Goal: Task Accomplishment & Management: Complete application form

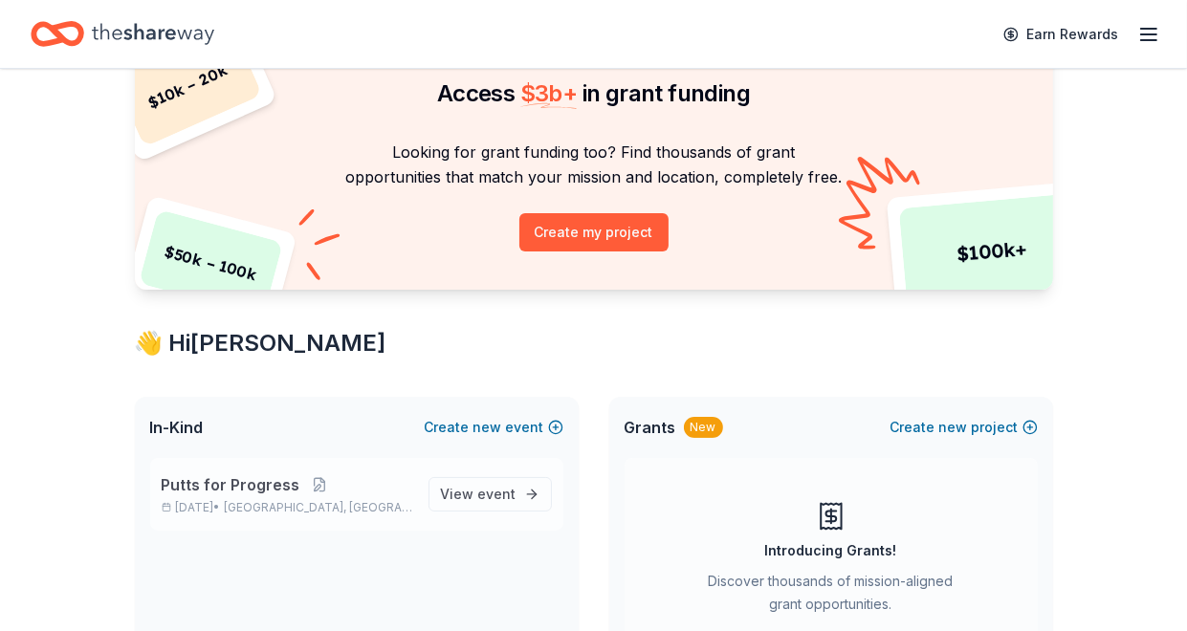
scroll to position [127, 0]
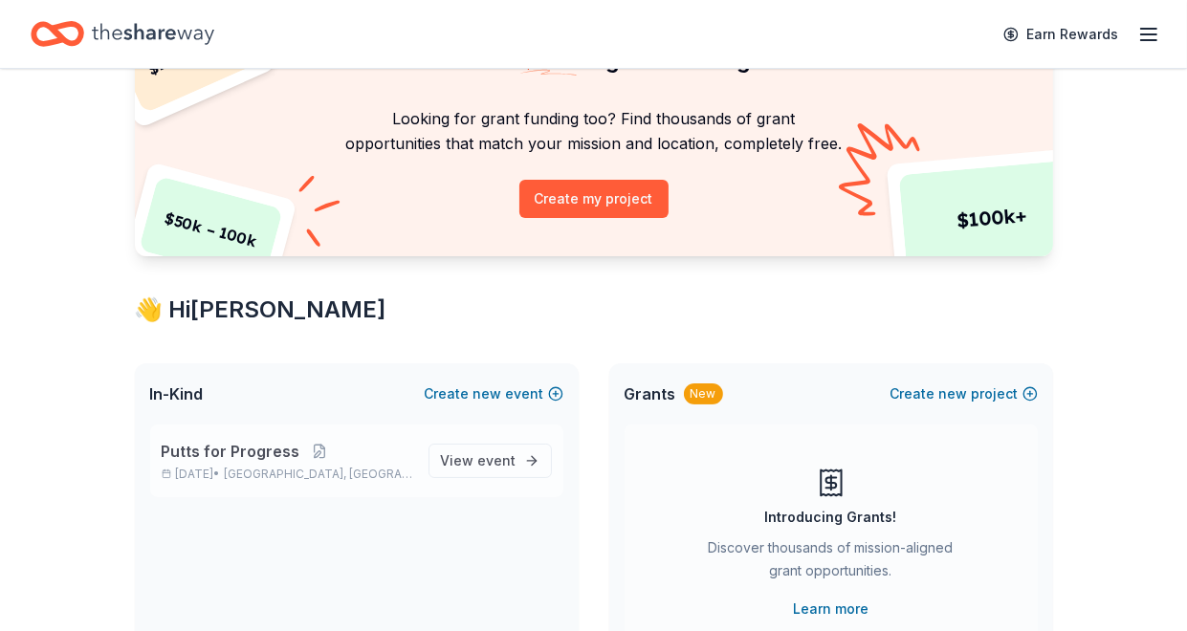
click at [287, 455] on span "Putts for Progress" at bounding box center [231, 451] width 139 height 23
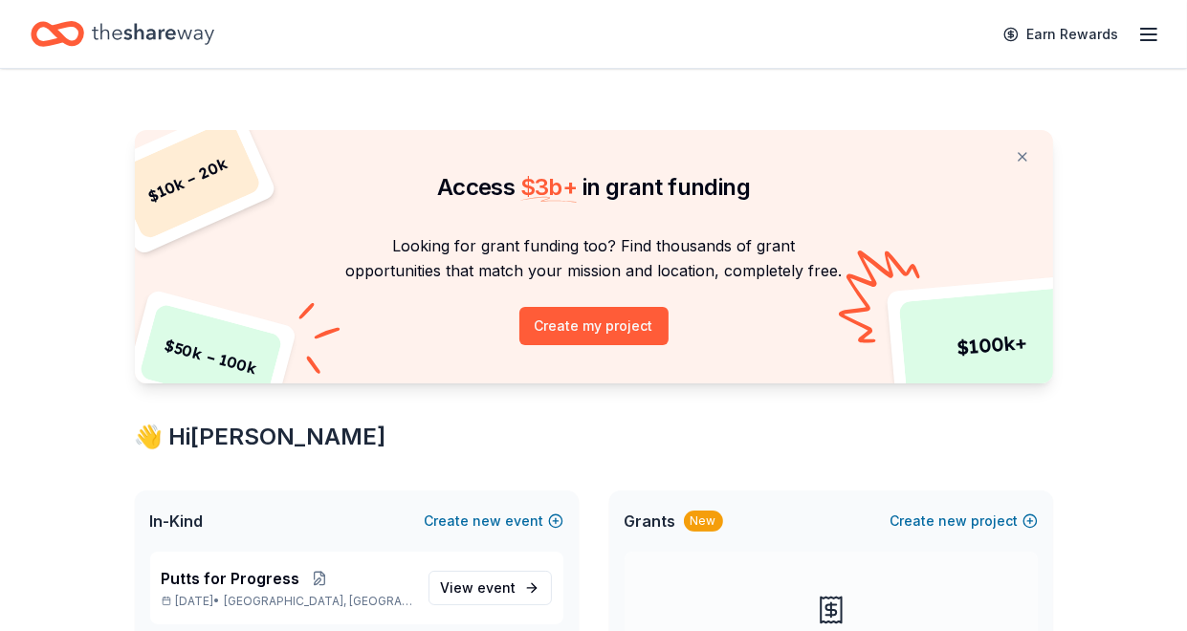
scroll to position [127, 0]
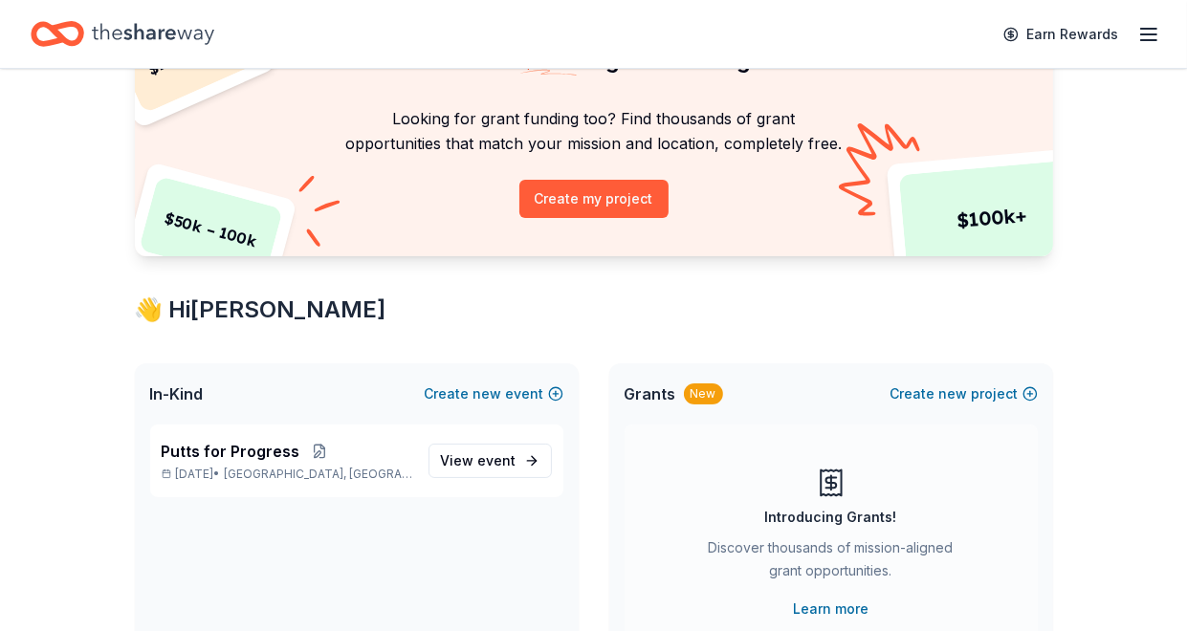
click at [659, 392] on span "Grants" at bounding box center [651, 394] width 52 height 23
click at [706, 392] on div "New" at bounding box center [703, 394] width 39 height 21
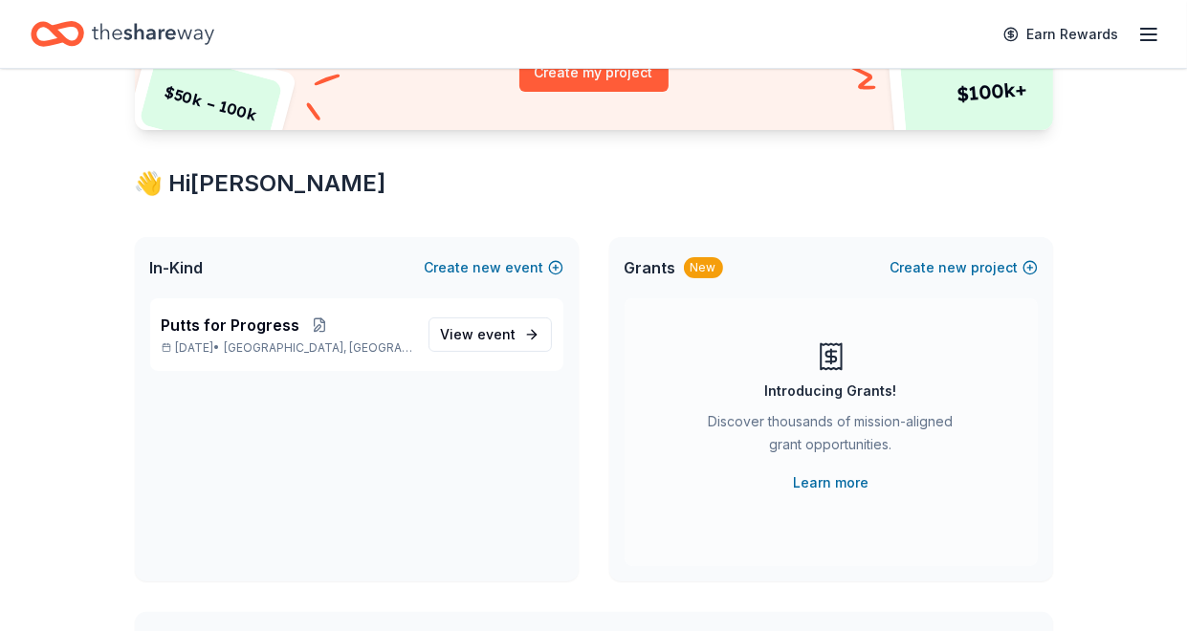
scroll to position [255, 0]
click at [847, 485] on link "Learn more" at bounding box center [831, 482] width 76 height 23
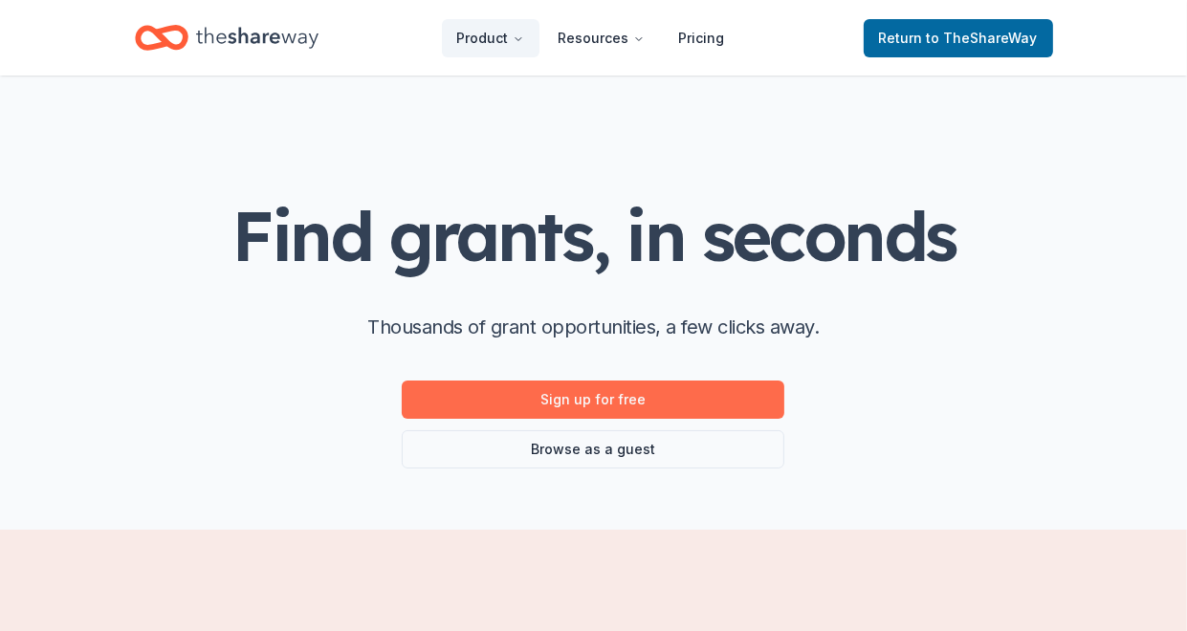
click at [604, 400] on link "Sign up for free" at bounding box center [593, 400] width 383 height 38
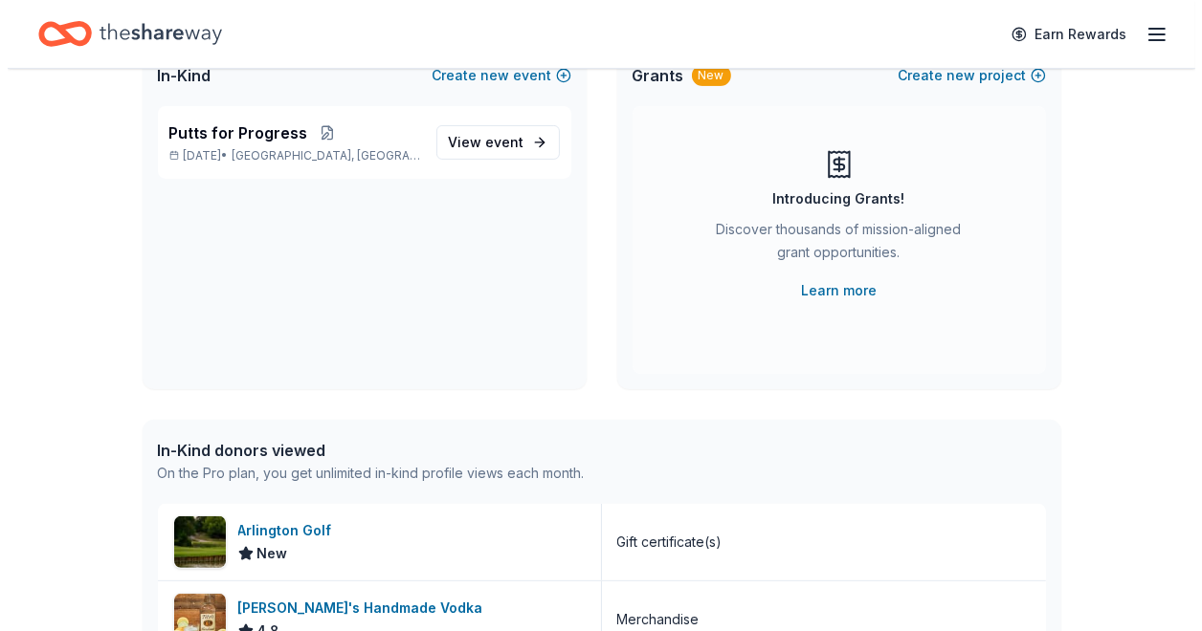
scroll to position [414, 0]
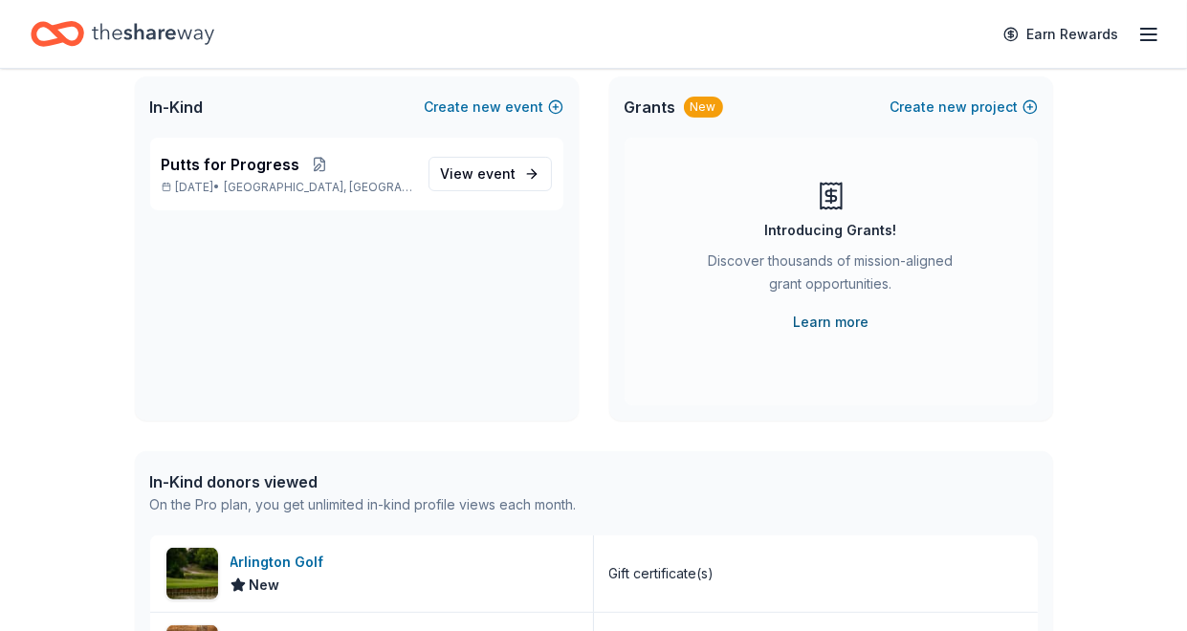
click at [857, 323] on link "Learn more" at bounding box center [831, 322] width 76 height 23
click at [994, 102] on button "Create new project" at bounding box center [964, 107] width 147 height 23
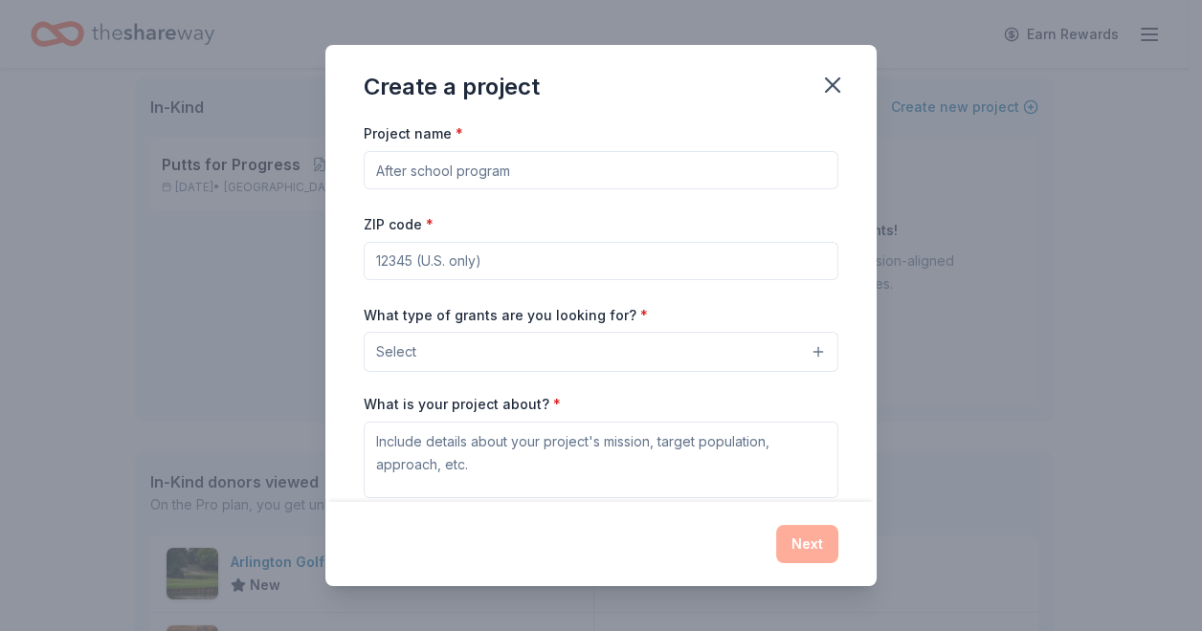
click at [455, 165] on input "Project name *" at bounding box center [601, 170] width 475 height 38
type input "Grants"
click at [411, 257] on input "ZIP code *" at bounding box center [601, 261] width 475 height 38
type input "76117"
click at [454, 356] on button "Select" at bounding box center [601, 352] width 475 height 40
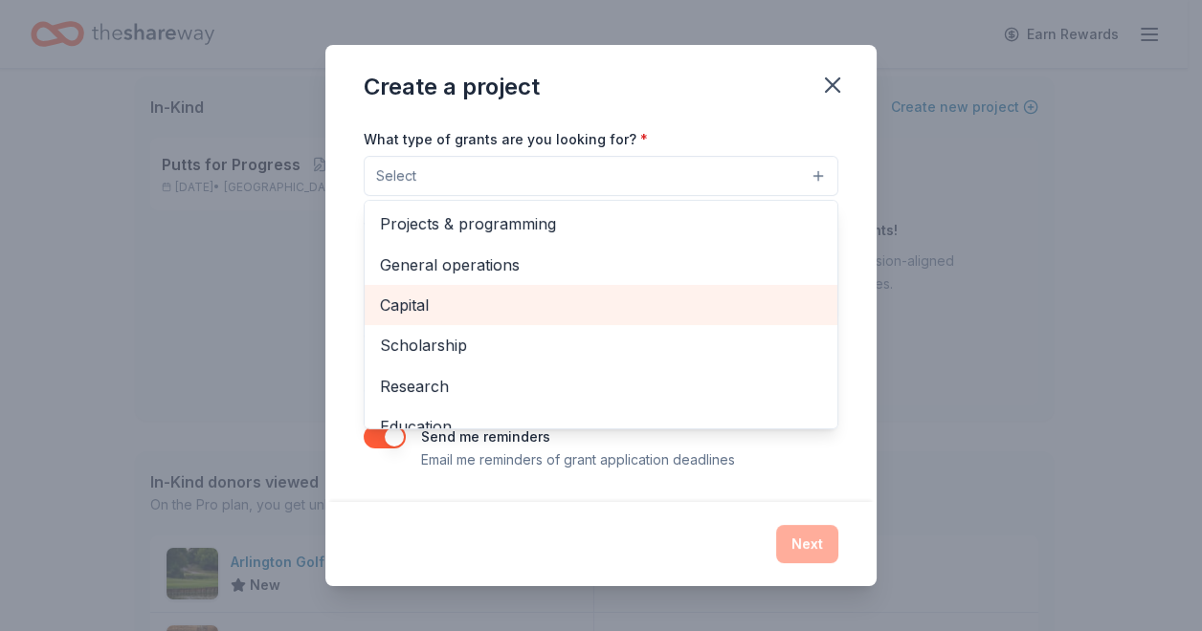
scroll to position [0, 0]
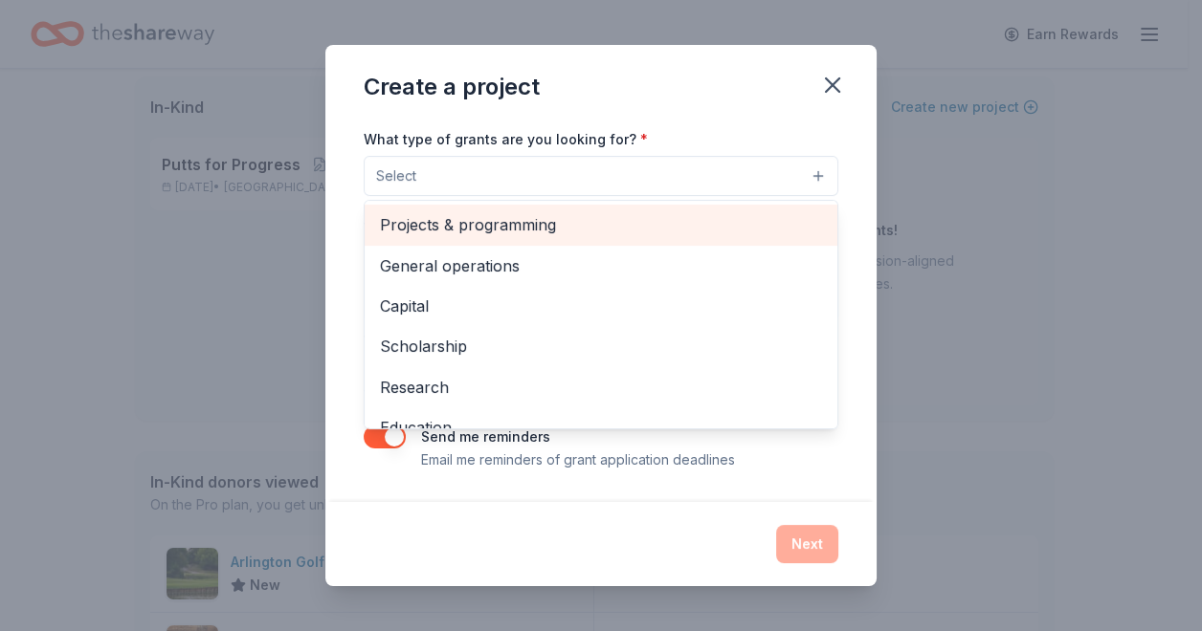
click at [469, 220] on span "Projects & programming" at bounding box center [601, 224] width 442 height 25
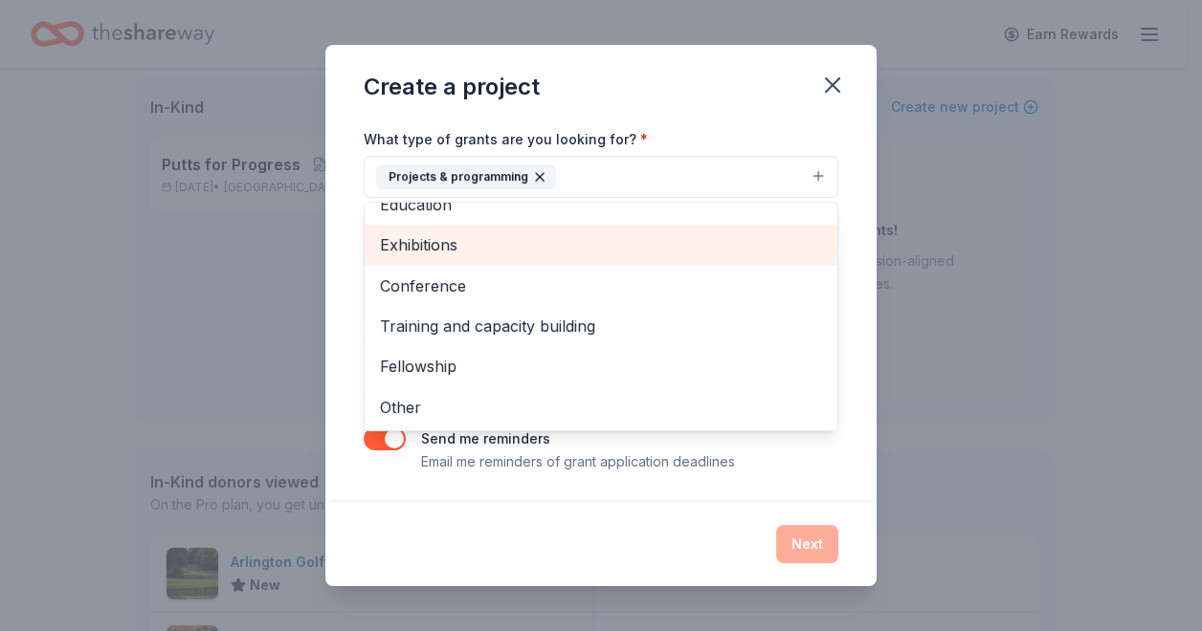
scroll to position [178, 0]
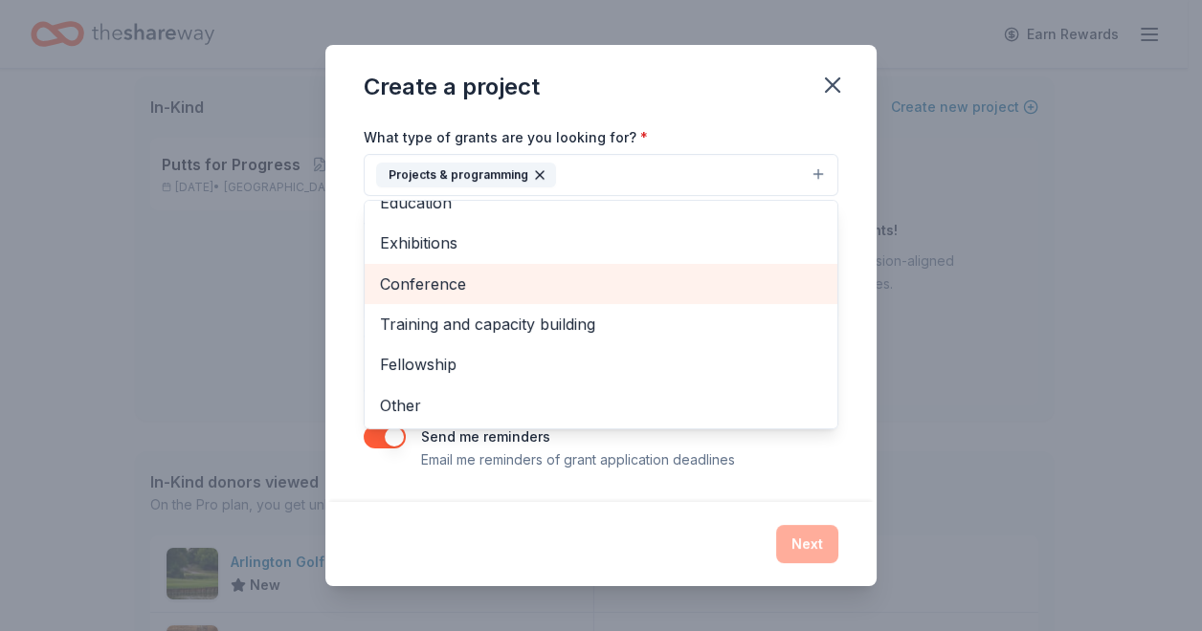
click at [449, 286] on span "Conference" at bounding box center [601, 284] width 442 height 25
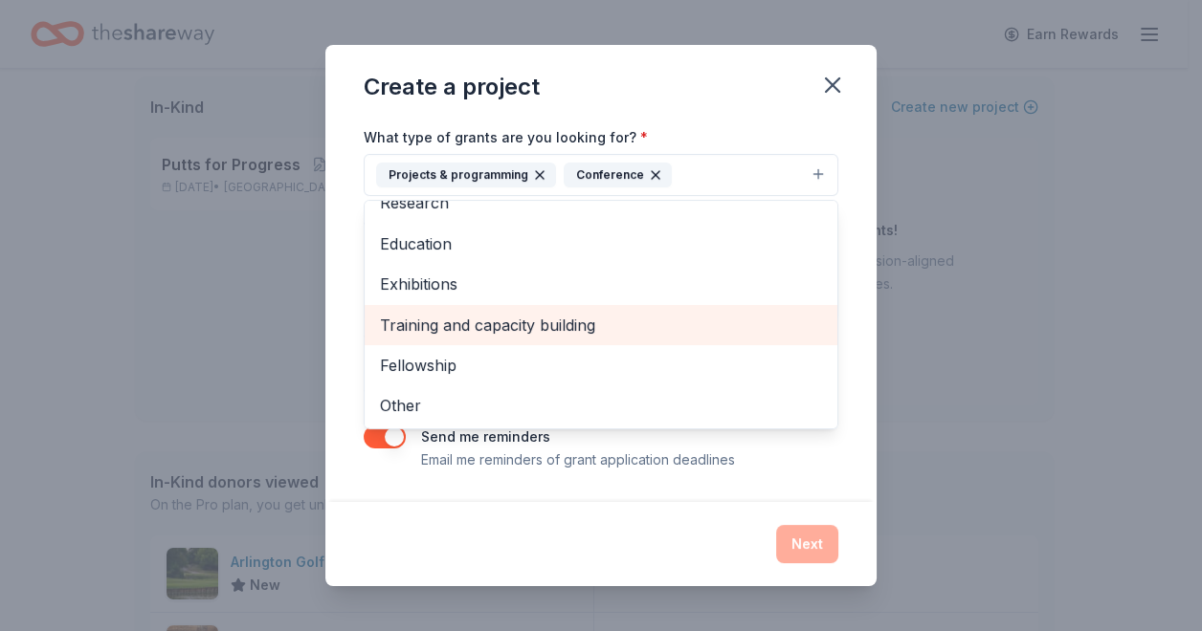
click at [458, 324] on span "Training and capacity building" at bounding box center [601, 325] width 442 height 25
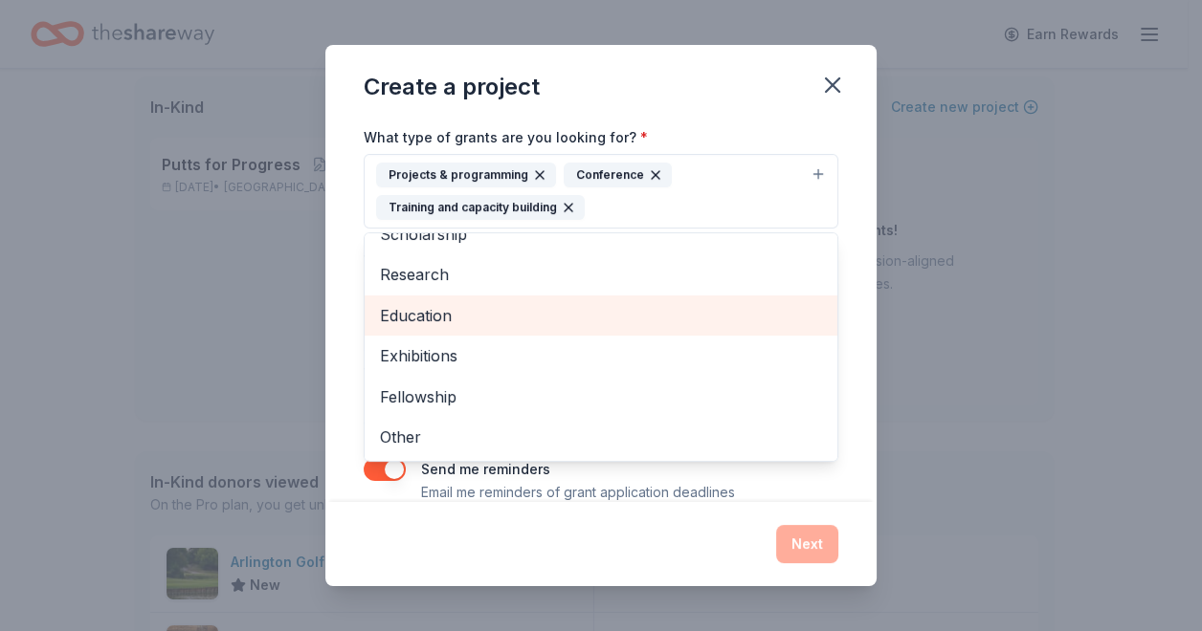
scroll to position [103, 0]
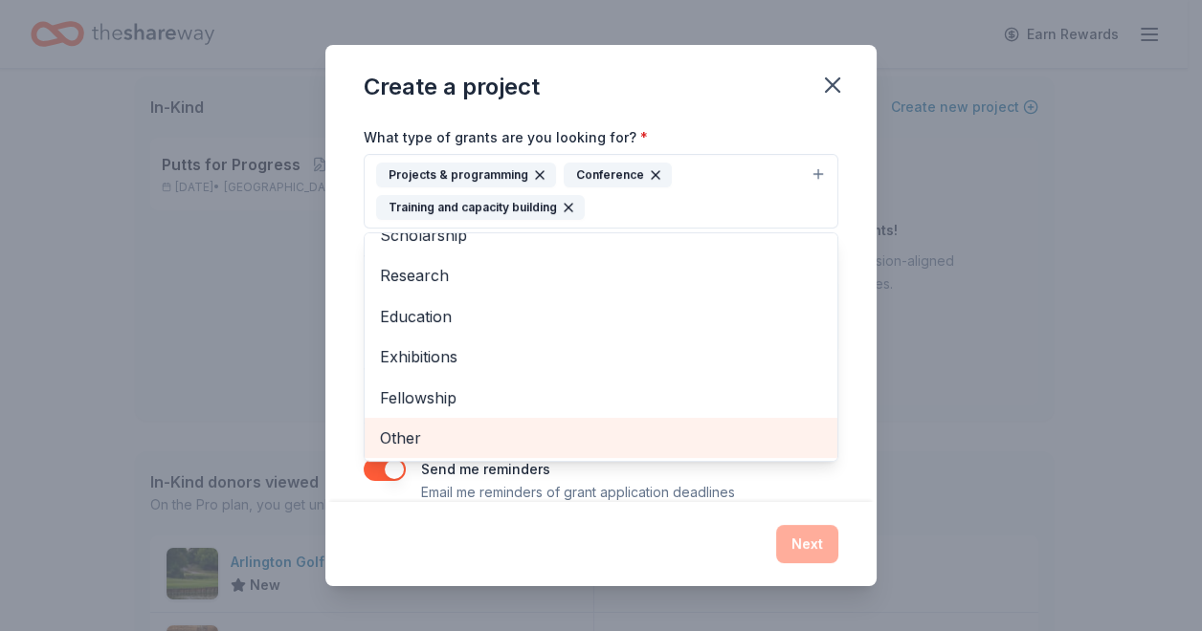
click at [437, 427] on span "Other" at bounding box center [601, 438] width 442 height 25
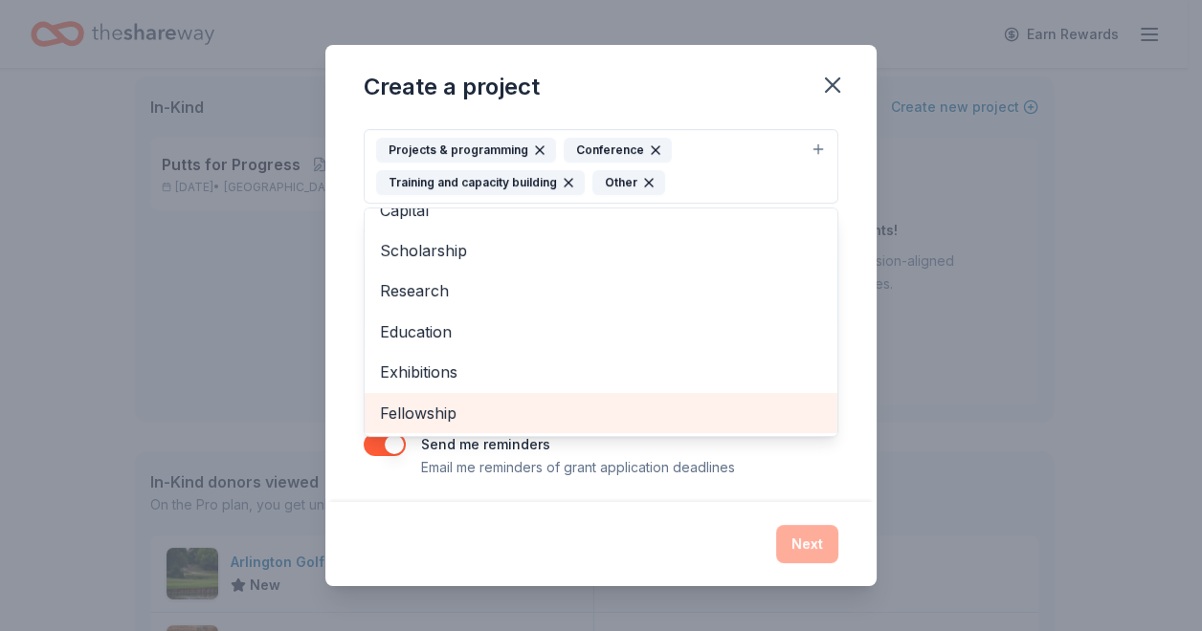
scroll to position [210, 0]
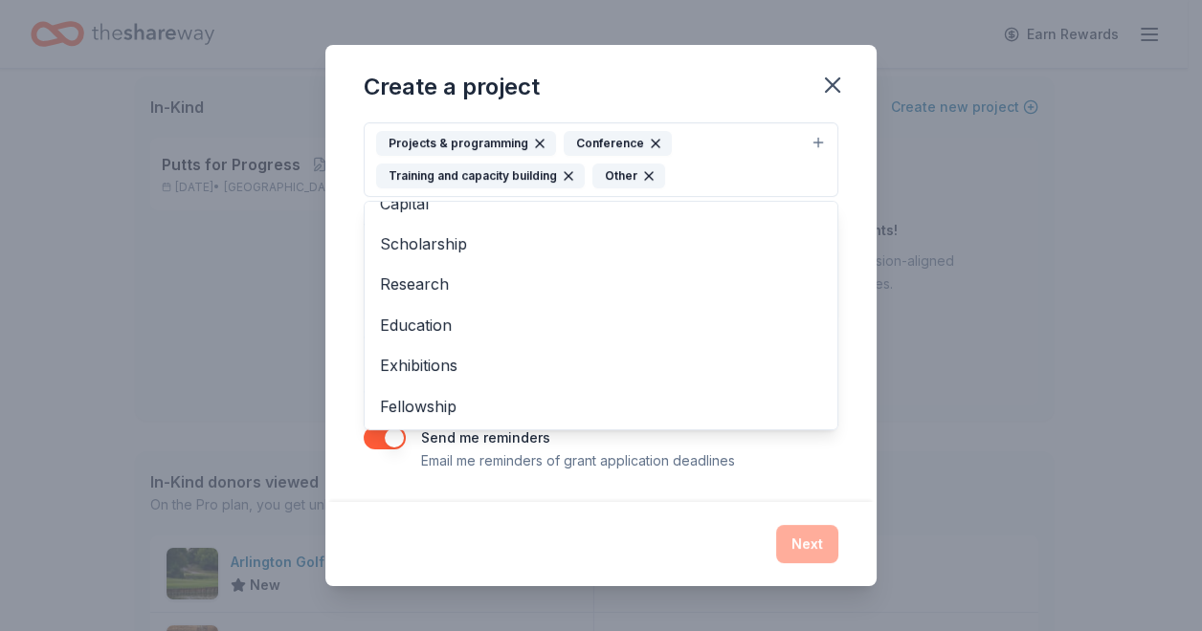
click at [720, 437] on div "Project name * Grants ZIP code * 76117 What type of grants are you looking for?…" at bounding box center [601, 192] width 475 height 560
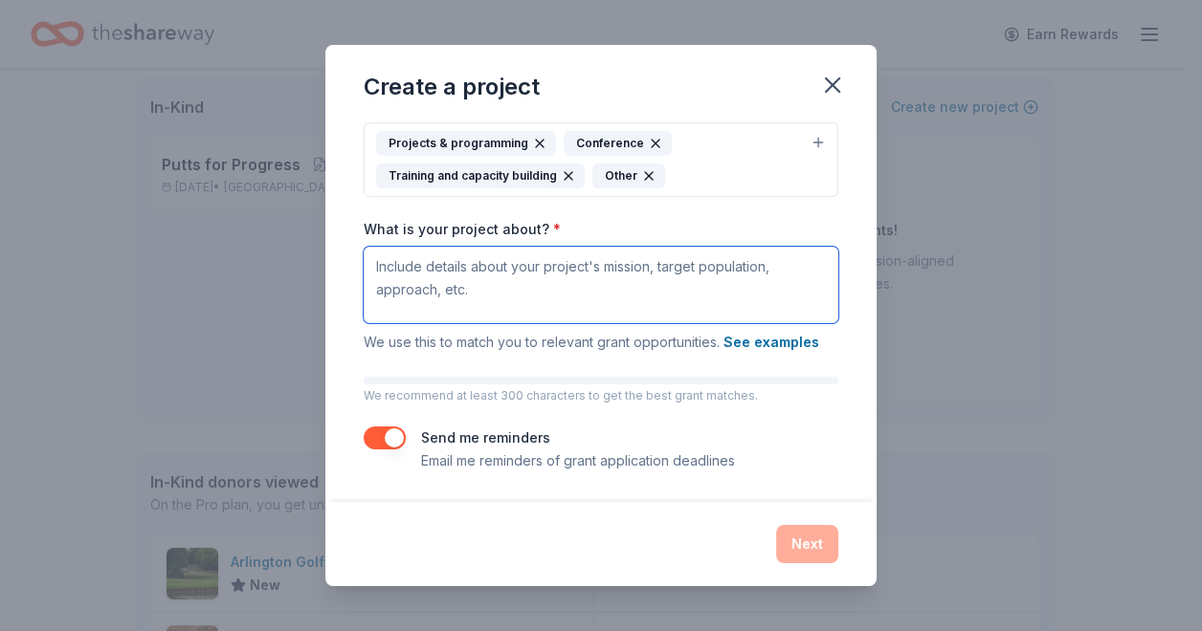
click at [514, 274] on textarea "What is your project about? *" at bounding box center [601, 285] width 475 height 77
click at [387, 270] on textarea "What is your project about? *" at bounding box center [601, 285] width 475 height 77
paste textarea "We envision an INCLUSIVE SOCIETY where people with intellectual and development…"
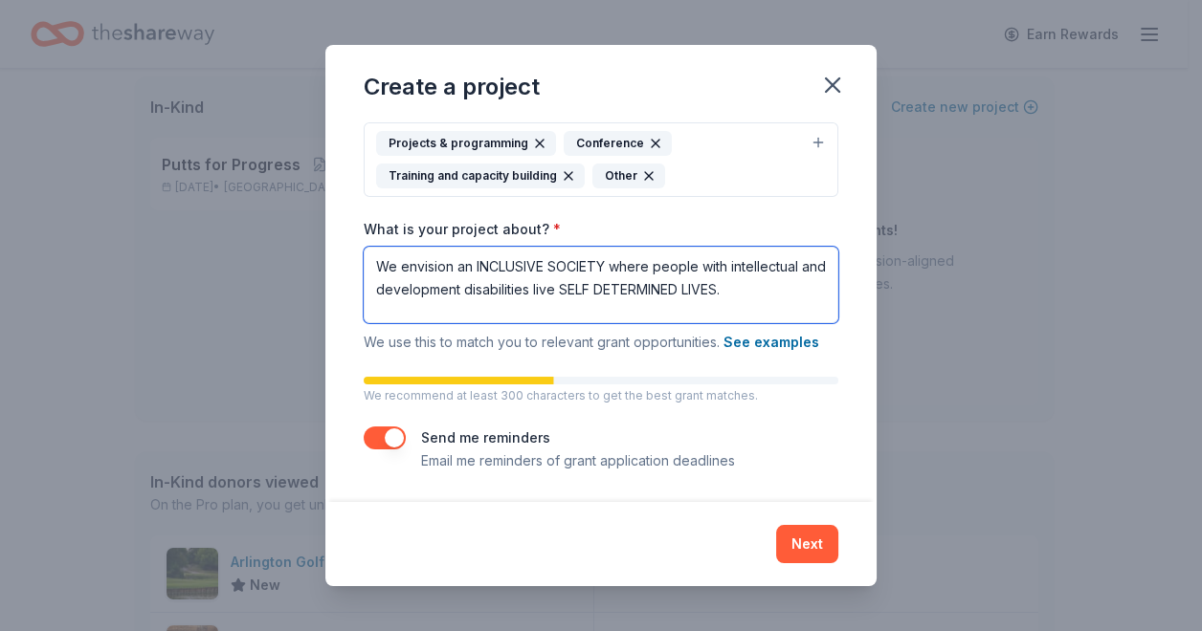
click at [786, 299] on textarea "We envision an INCLUSIVE SOCIETY where people with intellectual and development…" at bounding box center [601, 285] width 475 height 77
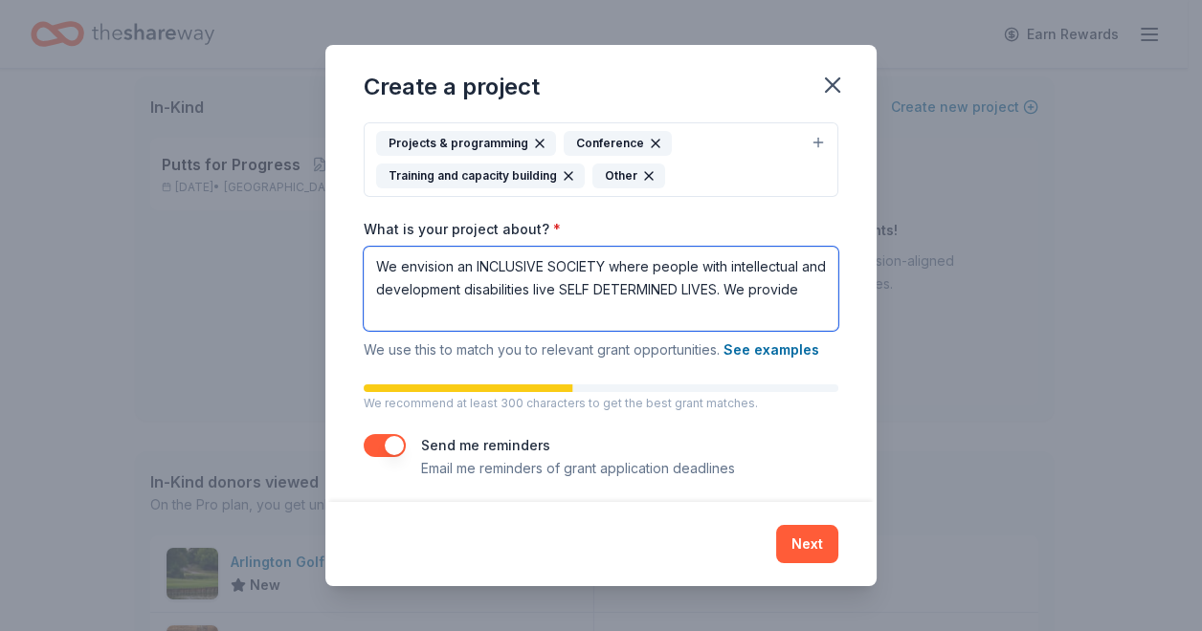
paste textarea "Information and referrals to the  I/DD community"
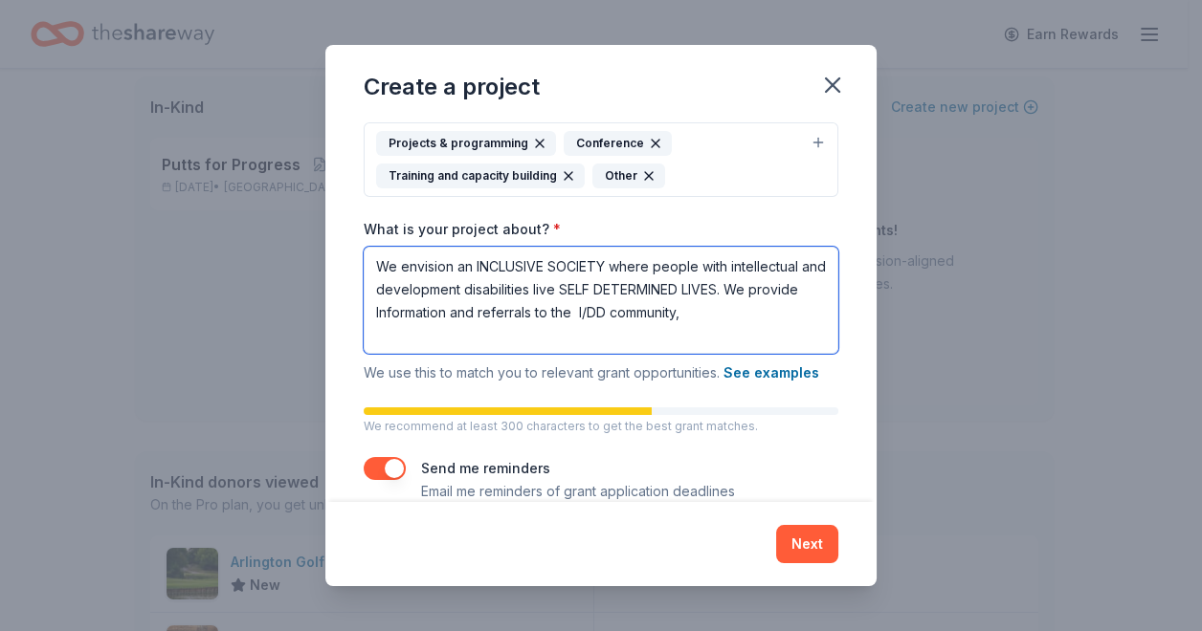
paste textarea "Regular training on I/DD topics, such as special education, transition to adult…"
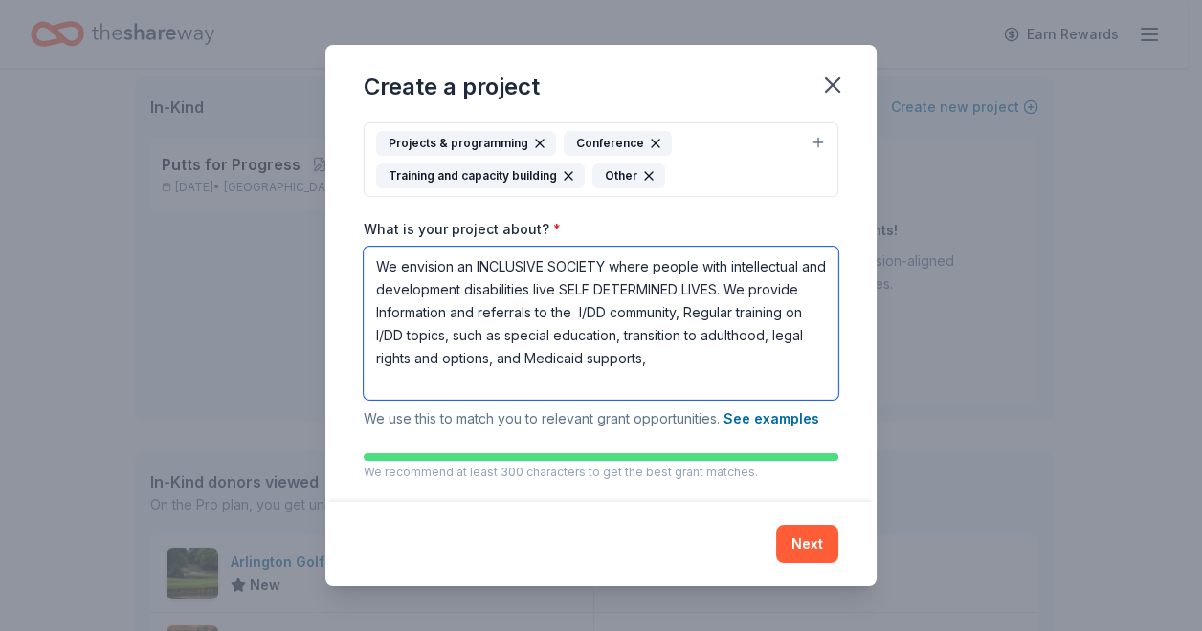
paste textarea "Educational, Advocacy, and Awareness opportunities We also seek to collaborate …"
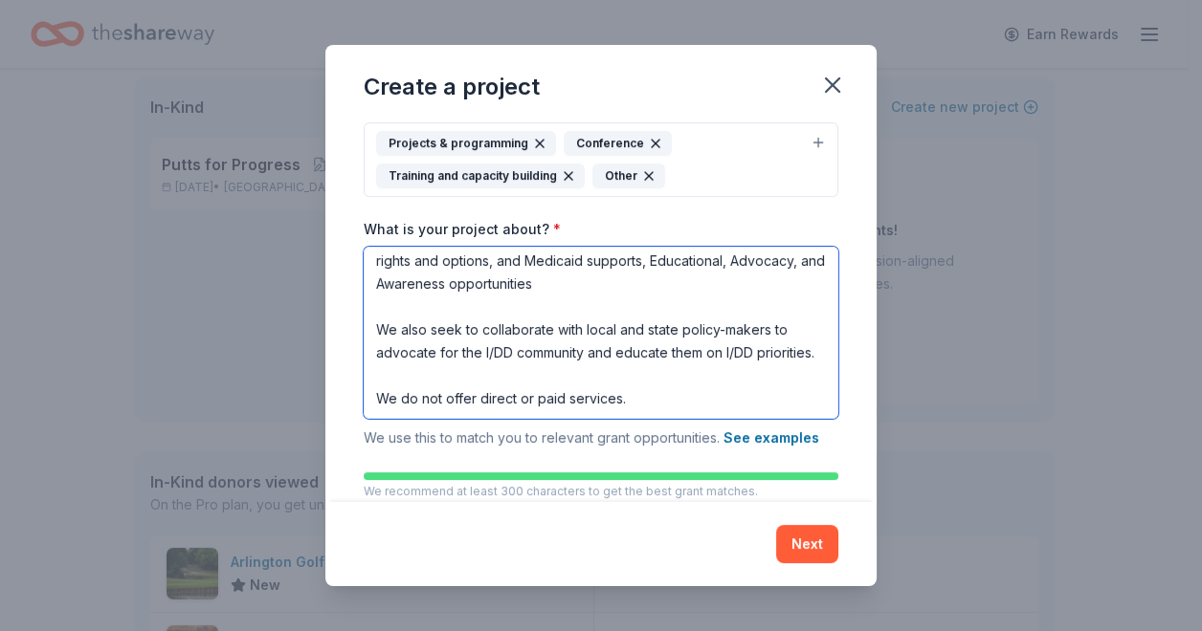
click at [647, 406] on textarea "We envision an INCLUSIVE SOCIETY where people with intellectual and development…" at bounding box center [601, 333] width 475 height 172
paste textarea "The Arc of DFW Area’s events bring together Families, Advocates, and Profession…"
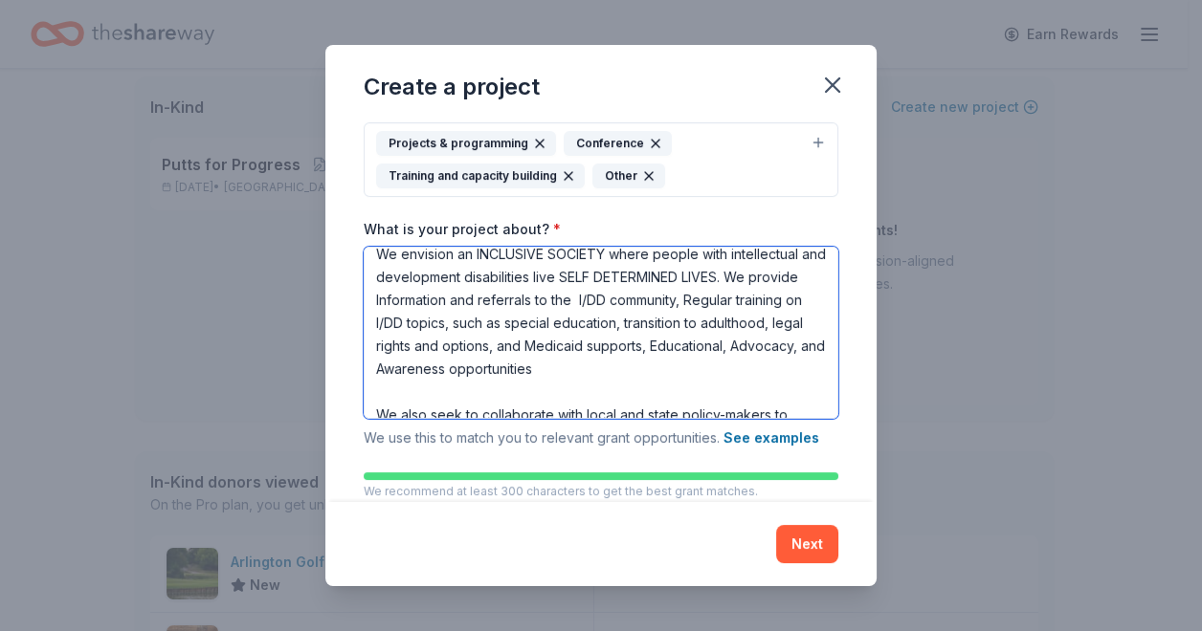
scroll to position [0, 0]
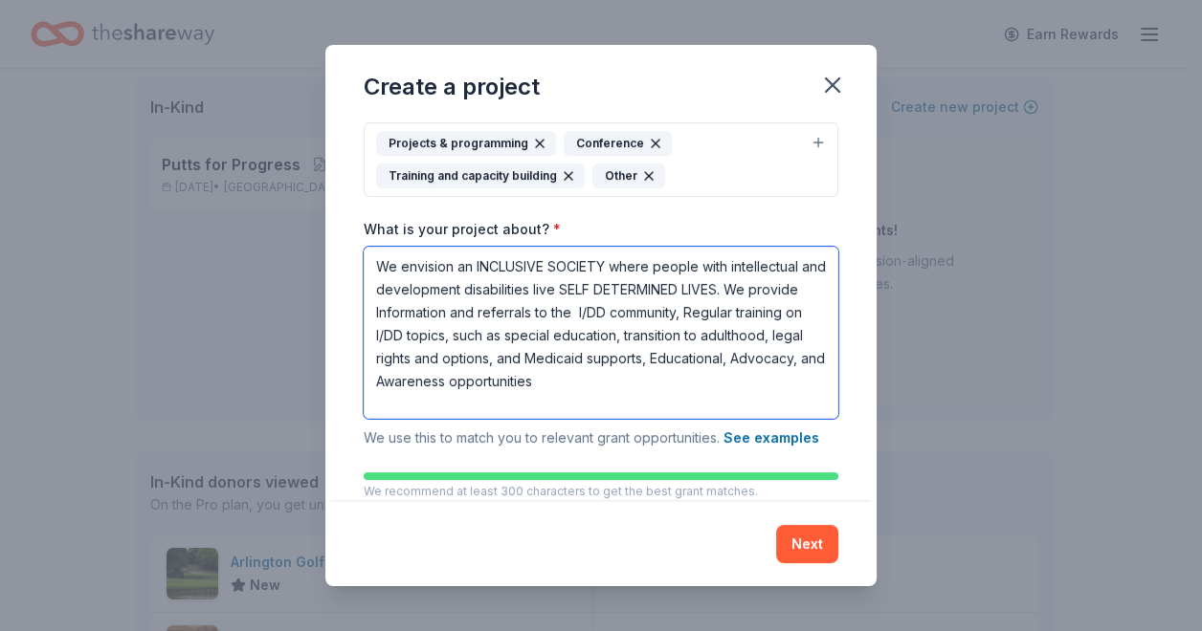
click at [461, 331] on textarea "We envision an INCLUSIVE SOCIETY where people with intellectual and development…" at bounding box center [601, 333] width 475 height 172
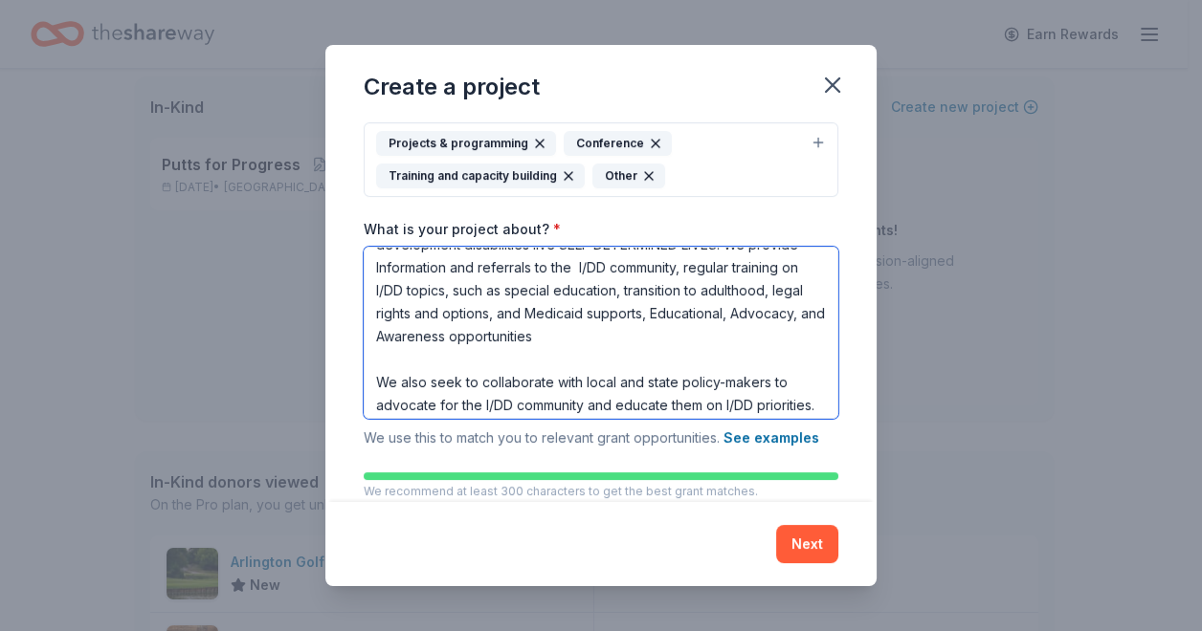
scroll to position [63, 0]
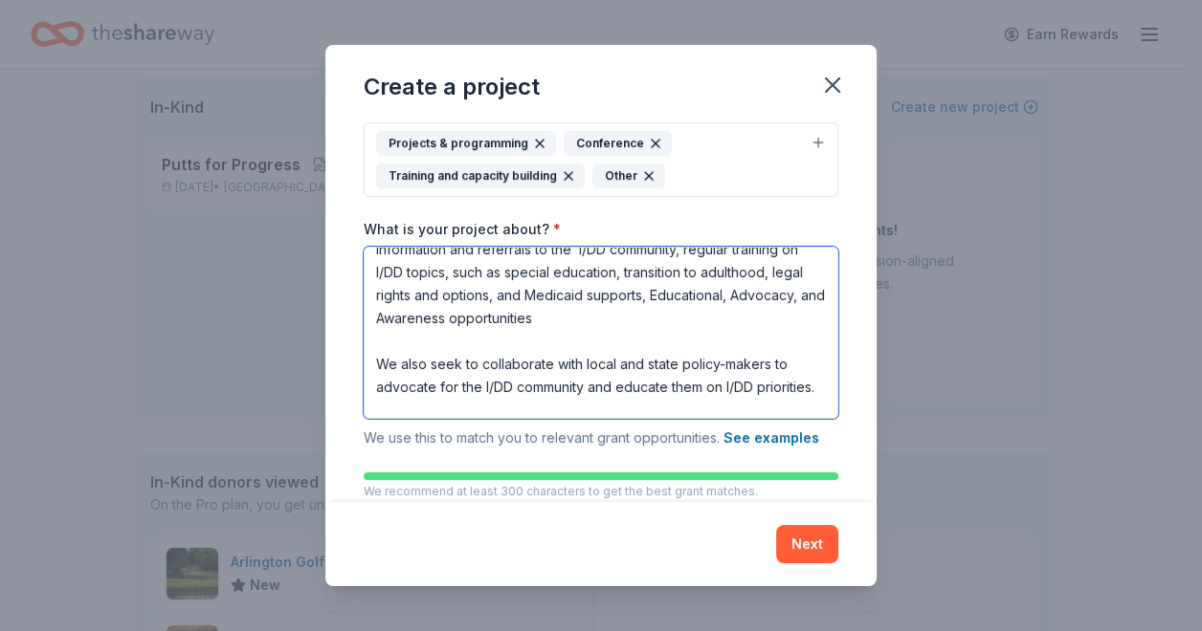
click at [390, 310] on textarea "We envision an INCLUSIVE SOCIETY where people with intellectual and development…" at bounding box center [601, 333] width 475 height 172
click at [508, 314] on textarea "We envision an INCLUSIVE SOCIETY where people with intellectual and development…" at bounding box center [601, 333] width 475 height 172
click at [591, 307] on textarea "We envision an INCLUSIVE SOCIETY where people with intellectual and development…" at bounding box center [601, 333] width 475 height 172
click at [687, 316] on textarea "We envision an INCLUSIVE SOCIETY where people with intellectual and development…" at bounding box center [601, 333] width 475 height 172
click at [465, 334] on textarea "We envision an INCLUSIVE SOCIETY where people with intellectual and development…" at bounding box center [601, 333] width 475 height 172
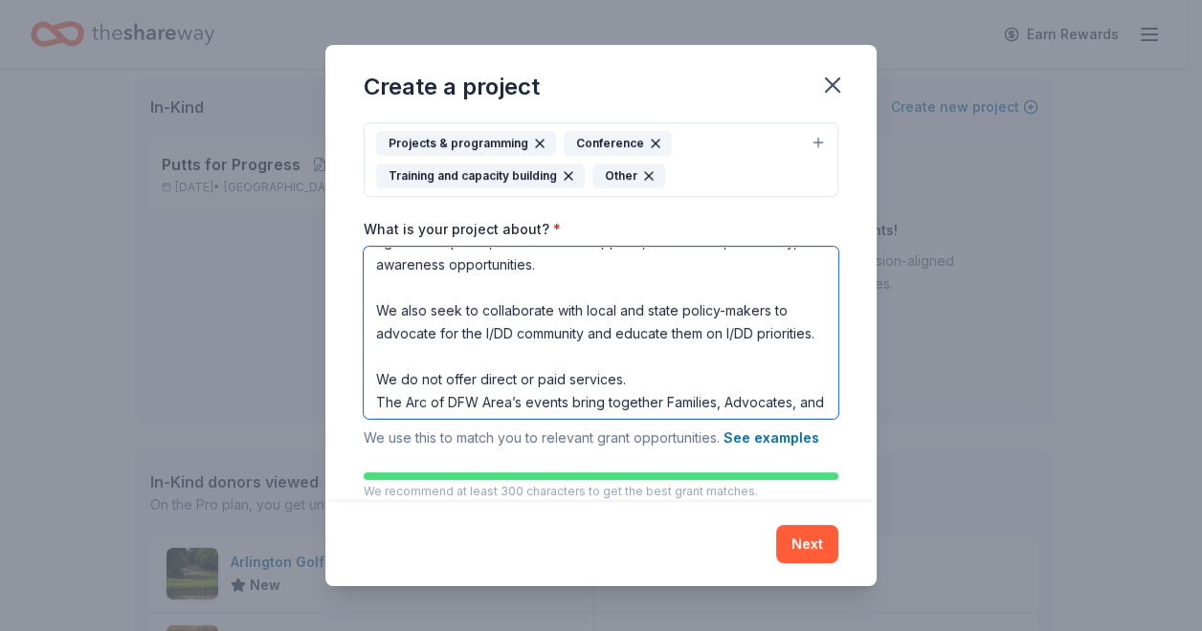
scroll to position [127, 0]
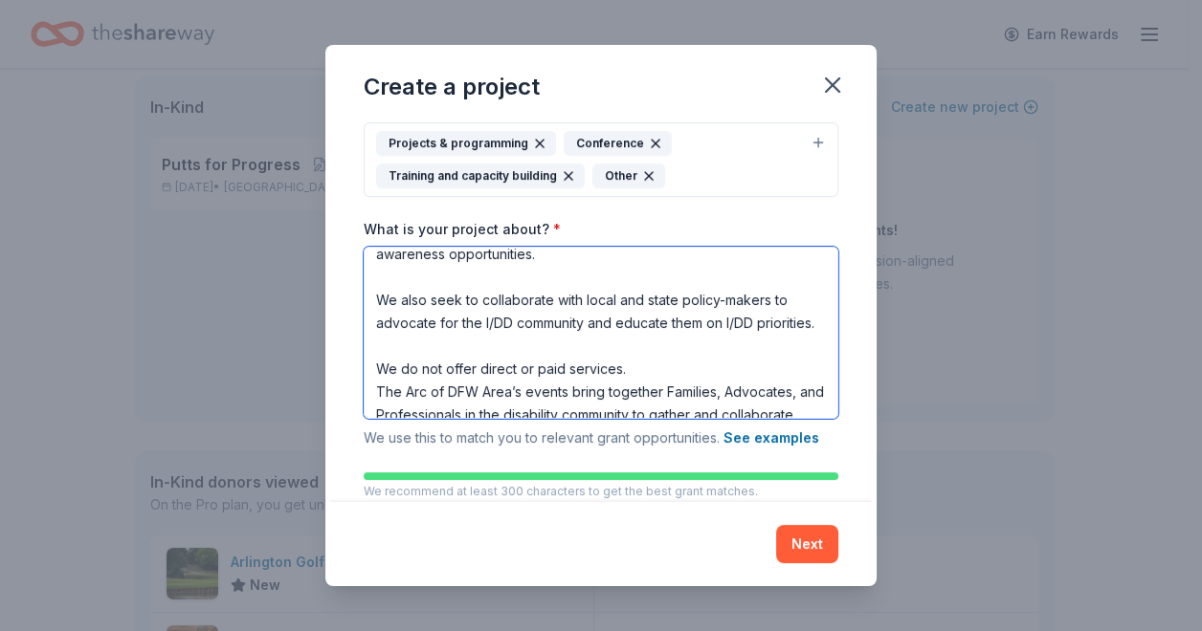
click at [406, 295] on textarea "We envision an INCLUSIVE SOCIETY where people with intellectual and development…" at bounding box center [601, 333] width 475 height 172
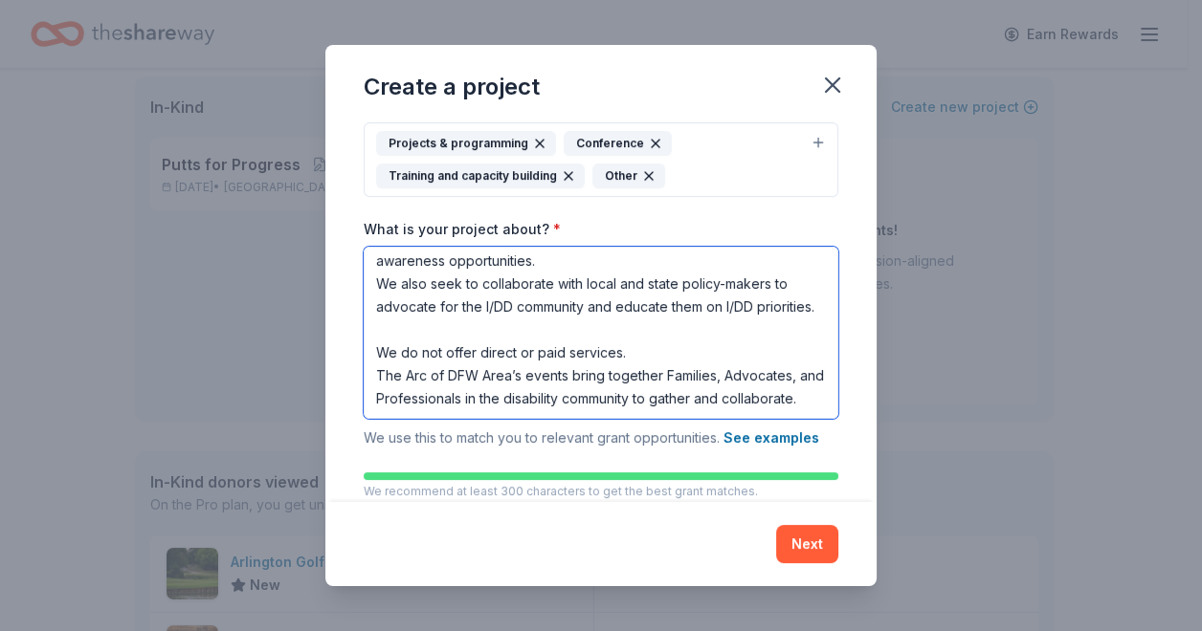
scroll to position [189, 0]
click at [394, 304] on textarea "We envision an INCLUSIVE SOCIETY where people with intellectual and development…" at bounding box center [601, 333] width 475 height 172
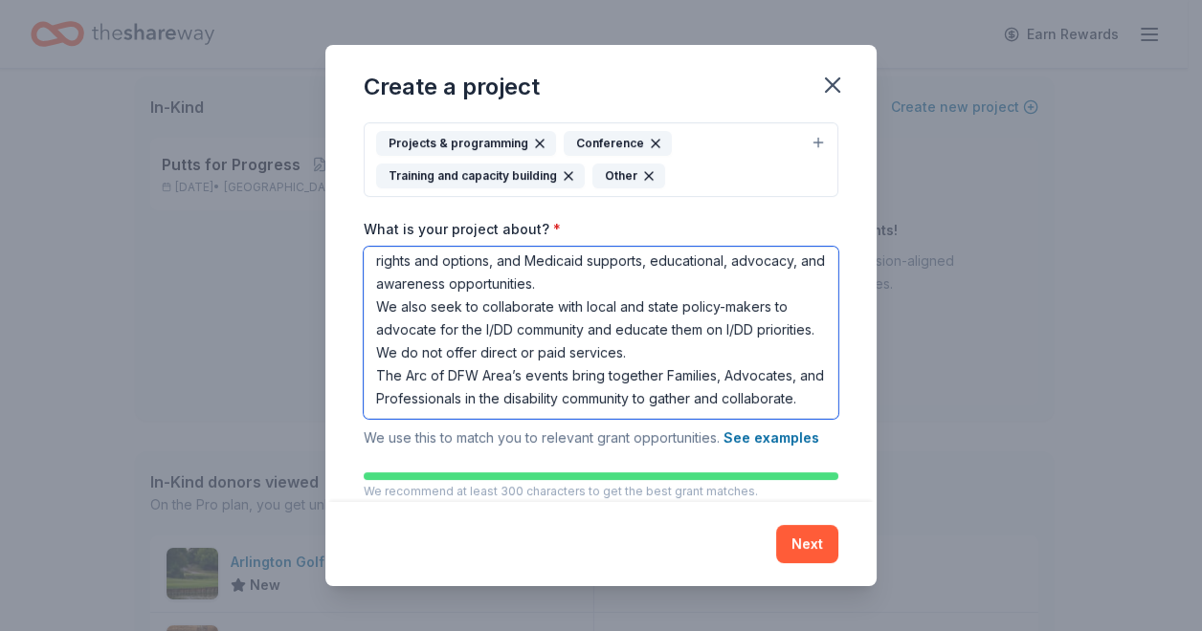
scroll to position [166, 0]
click at [637, 333] on textarea "We envision an INCLUSIVE SOCIETY where people with intellectual and development…" at bounding box center [601, 333] width 475 height 172
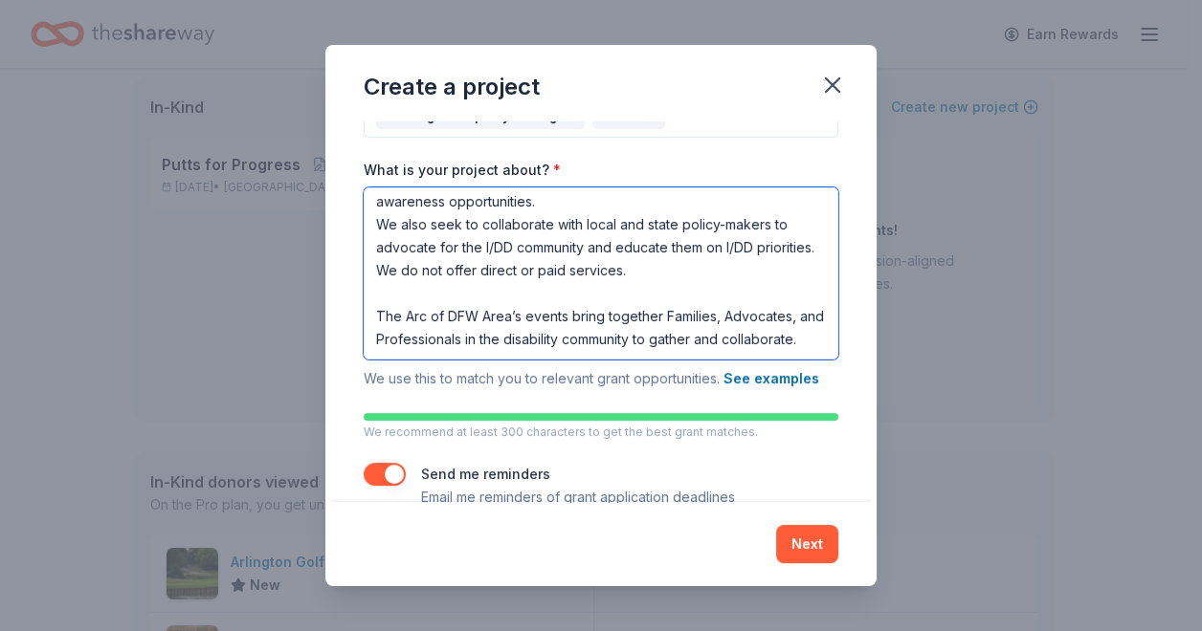
scroll to position [274, 0]
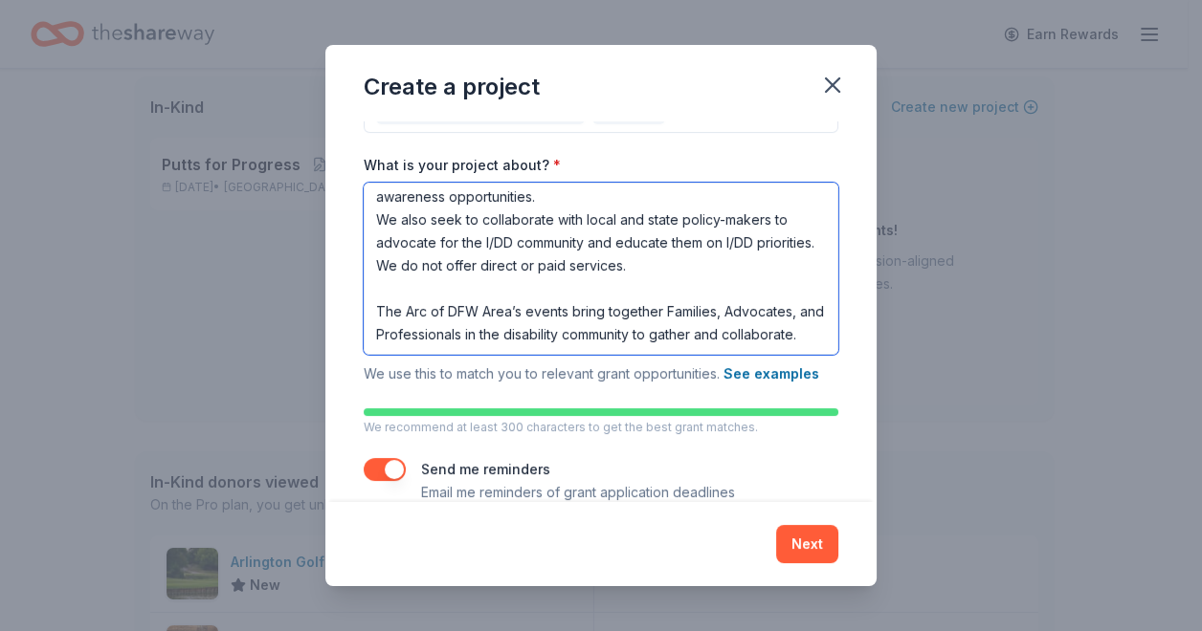
click at [494, 334] on textarea "We envision an INCLUSIVE SOCIETY where people with intellectual and development…" at bounding box center [601, 269] width 475 height 172
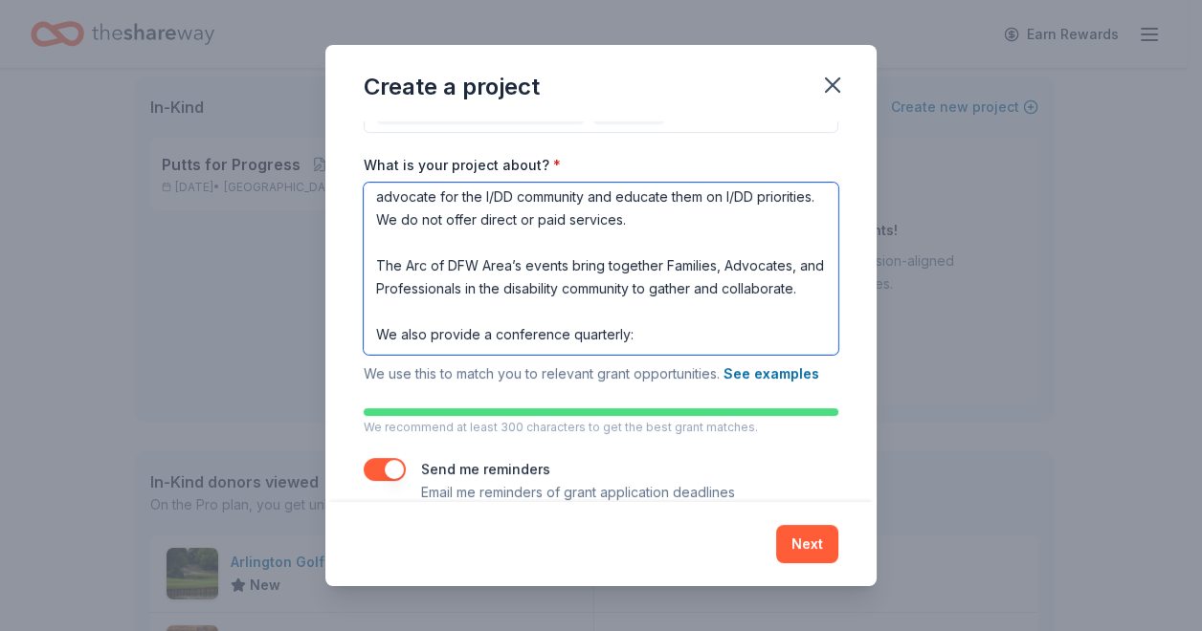
paste textarea "A LOOK AHEAD CONFERENCE SERIES The A Look Ahead Conference Series brings togeth…"
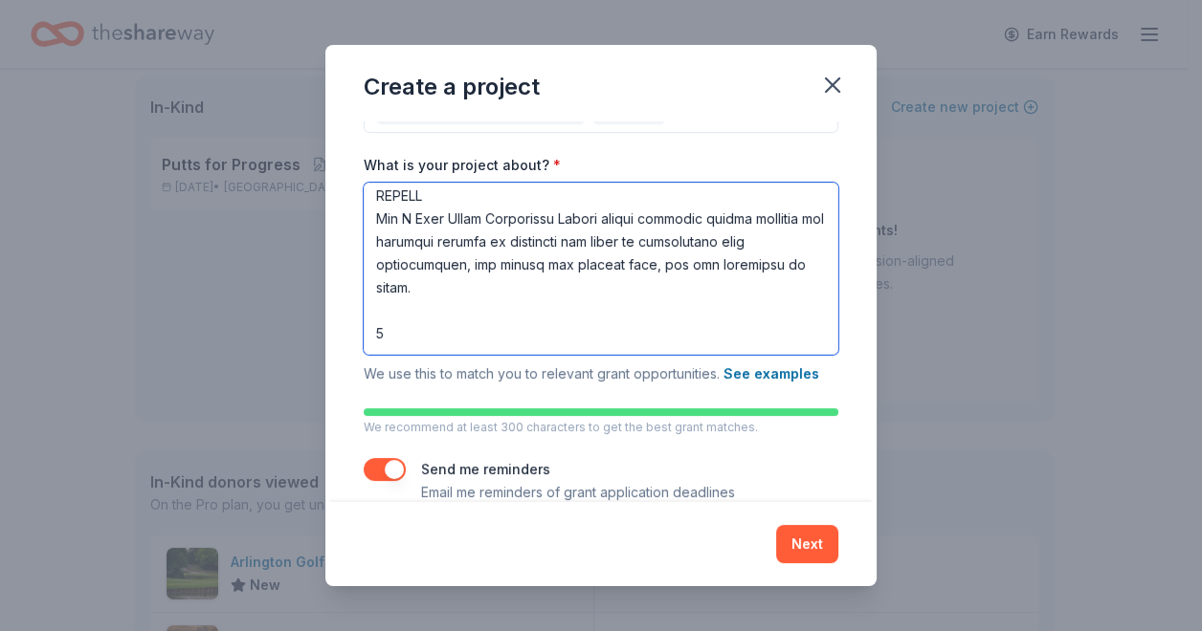
scroll to position [350, 0]
drag, startPoint x: 626, startPoint y: 217, endPoint x: 379, endPoint y: 212, distance: 246.9
click at [379, 212] on textarea "What is your project about? *" at bounding box center [601, 269] width 475 height 172
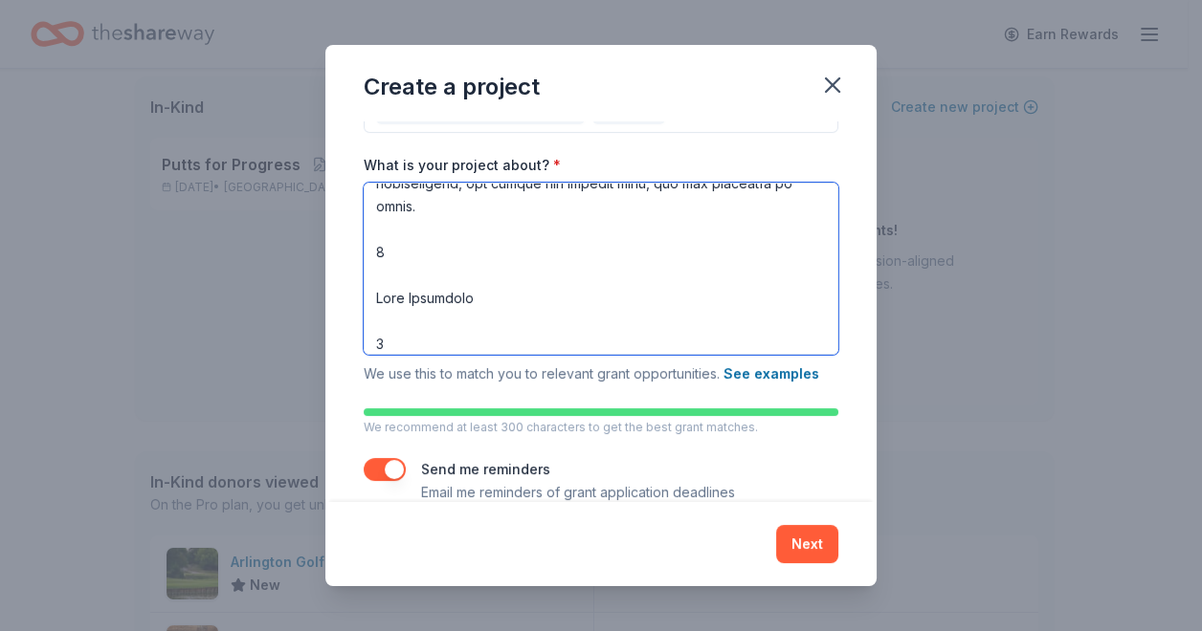
scroll to position [414, 0]
click at [401, 293] on textarea "What is your project about? *" at bounding box center [601, 269] width 475 height 172
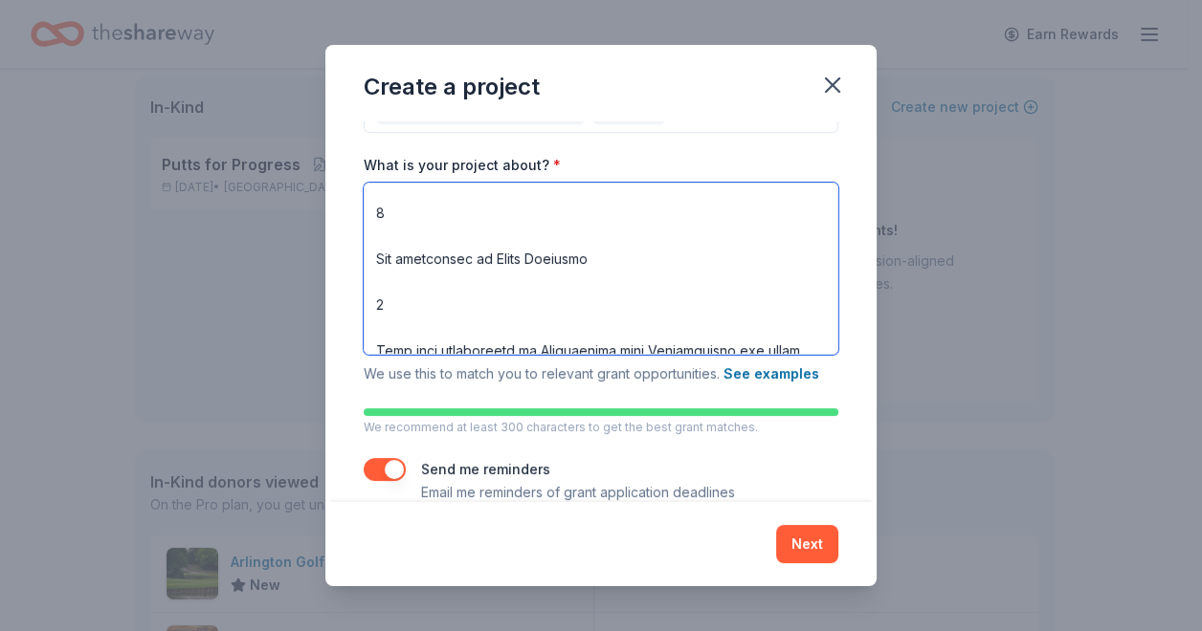
scroll to position [510, 0]
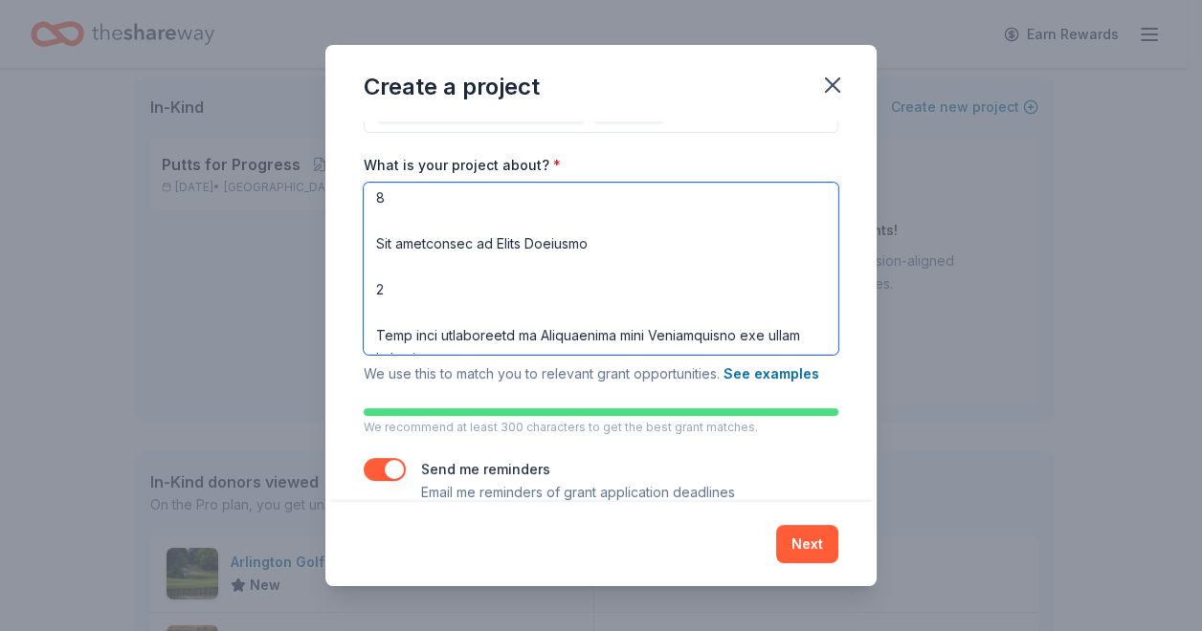
click at [404, 238] on textarea "What is your project about? *" at bounding box center [601, 269] width 475 height 172
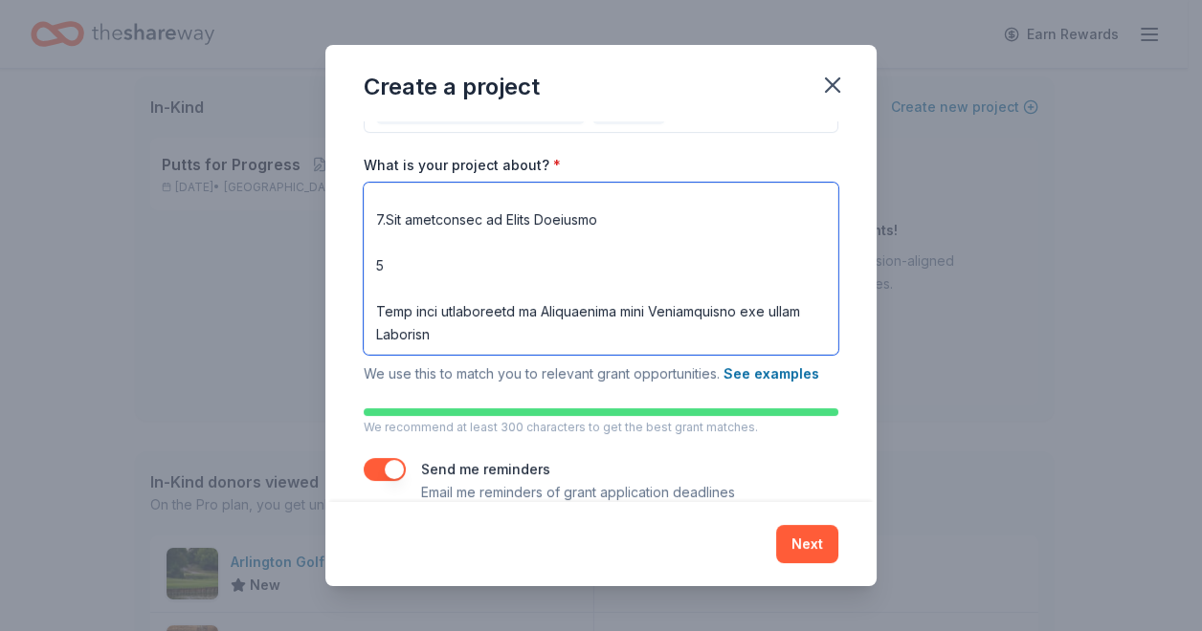
click at [384, 199] on textarea "What is your project about? *" at bounding box center [601, 269] width 475 height 172
drag, startPoint x: 387, startPoint y: 288, endPoint x: 503, endPoint y: 288, distance: 116.7
click at [387, 287] on textarea "What is your project about? *" at bounding box center [601, 269] width 475 height 172
click at [425, 283] on textarea "What is your project about? *" at bounding box center [601, 269] width 475 height 172
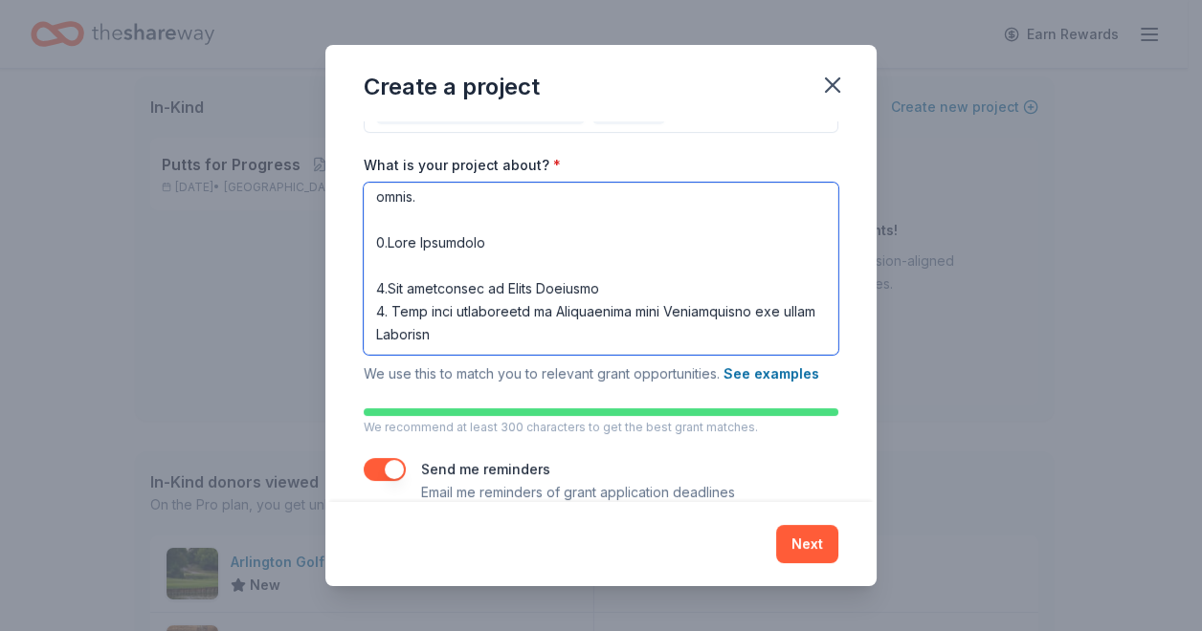
scroll to position [464, 0]
click at [388, 252] on textarea "What is your project about? *" at bounding box center [601, 269] width 475 height 172
click at [401, 259] on textarea "What is your project about? *" at bounding box center [601, 269] width 475 height 172
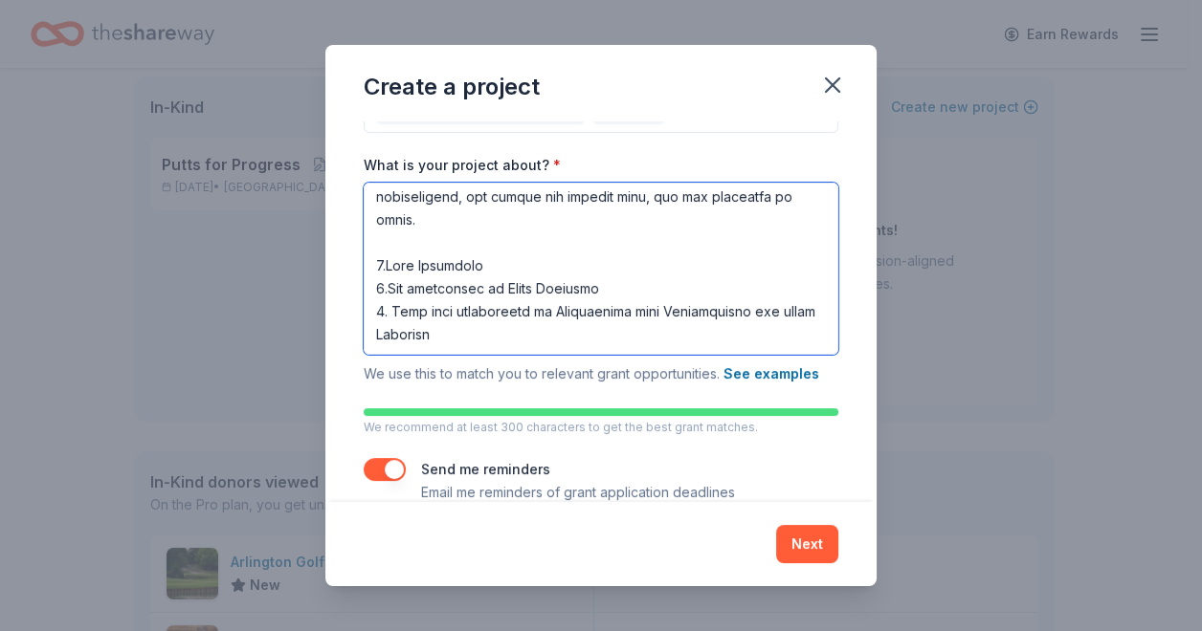
scroll to position [441, 0]
type textarea "Lo ipsumdol si AMETCONSE ADIPISC elits doeius temp incididuntut lab etdoloremag…"
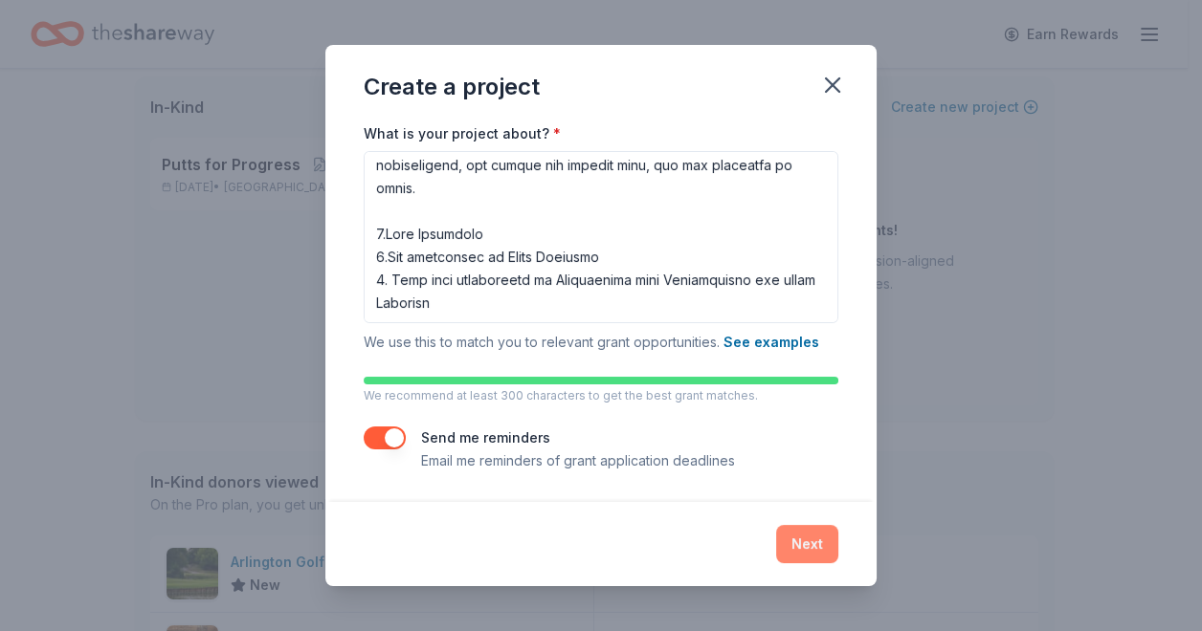
click at [805, 541] on button "Next" at bounding box center [807, 544] width 62 height 38
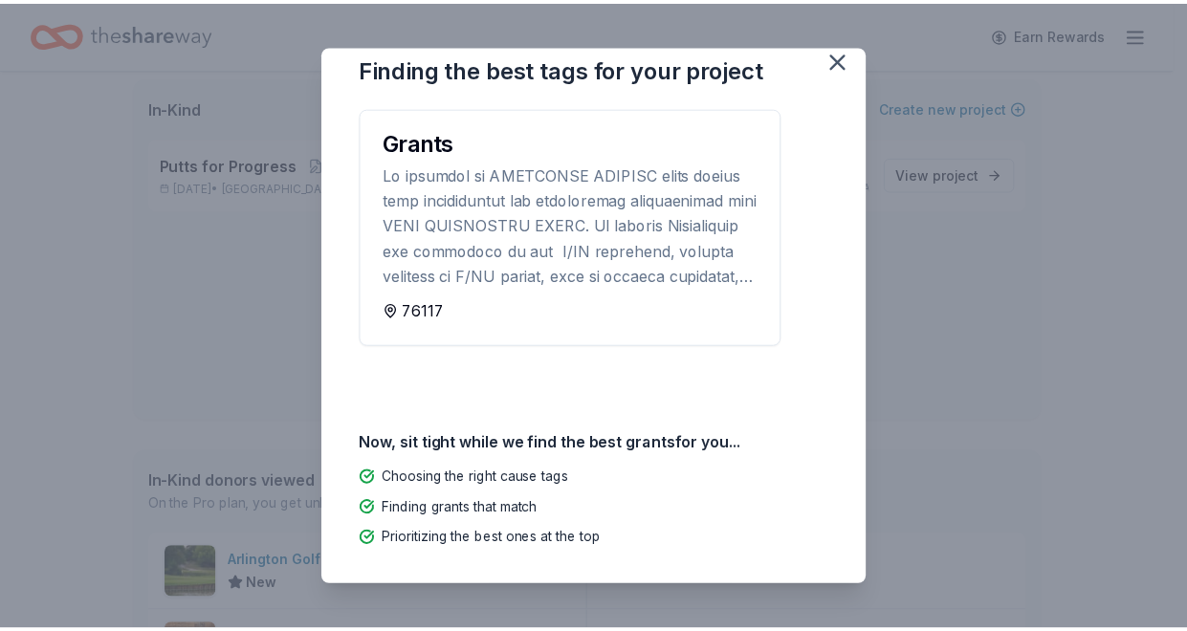
scroll to position [0, 0]
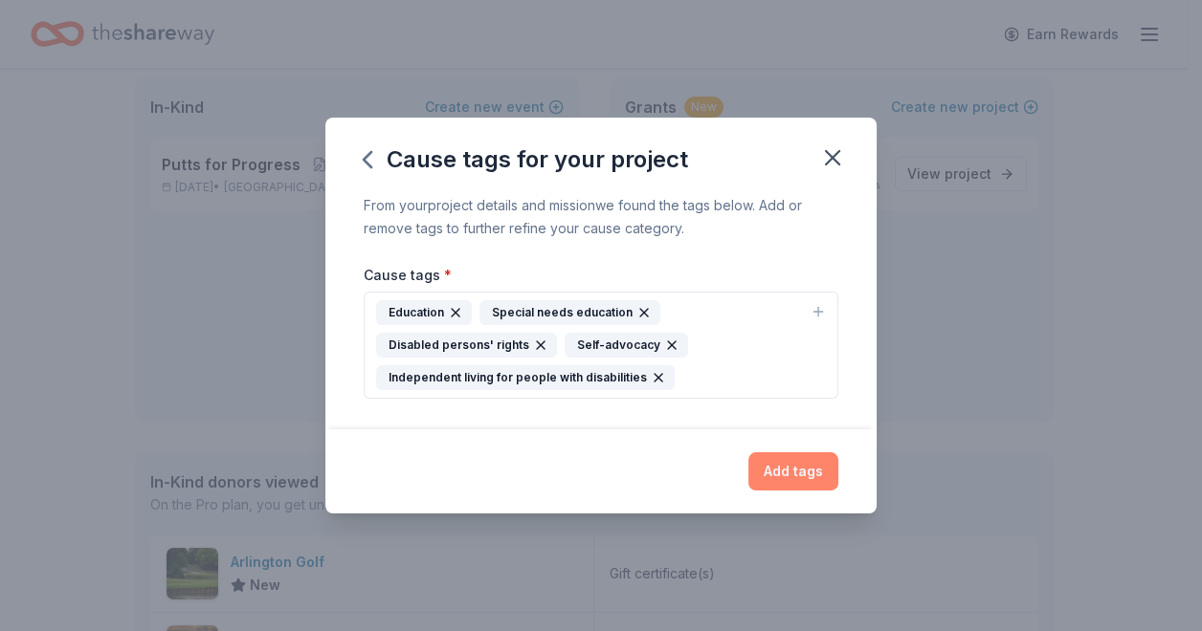
click at [790, 469] on button "Add tags" at bounding box center [793, 472] width 90 height 38
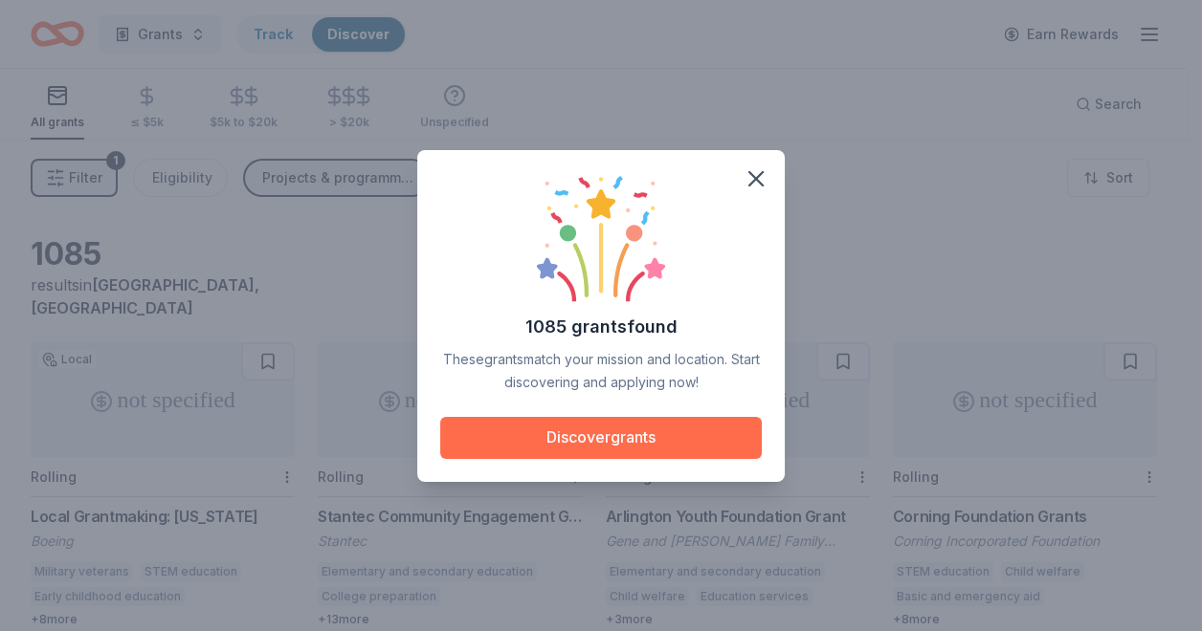
click at [612, 434] on button "Discover grants" at bounding box center [600, 438] width 321 height 42
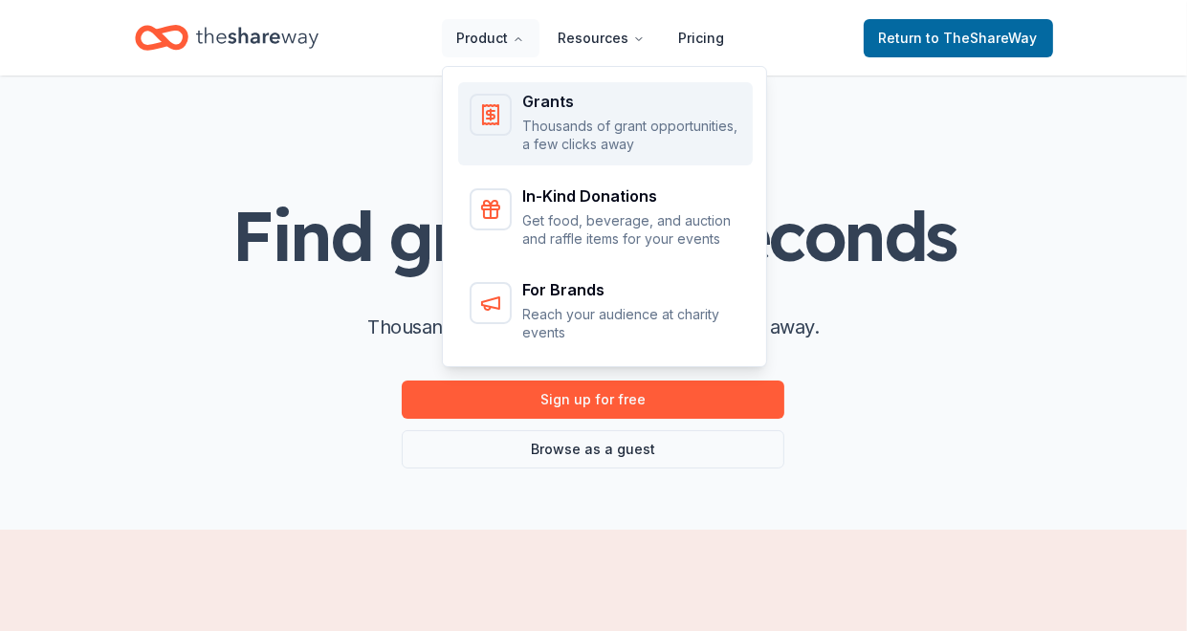
click at [551, 121] on p "Thousands of grant opportunities, a few clicks away" at bounding box center [632, 135] width 218 height 37
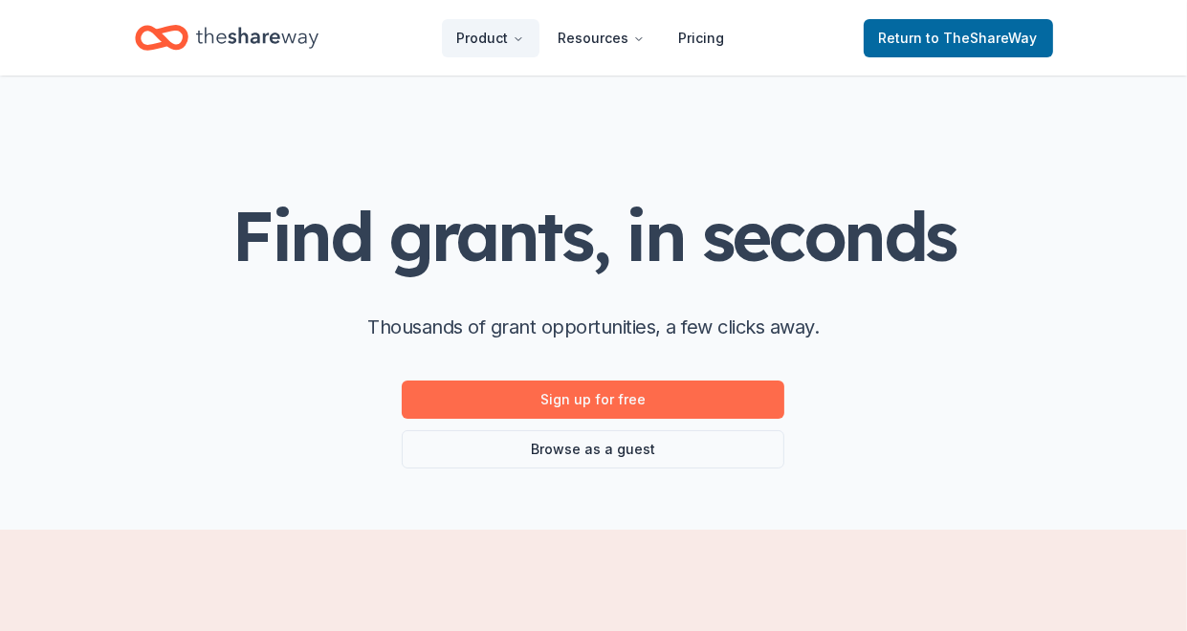
click at [564, 402] on link "Sign up for free" at bounding box center [593, 400] width 383 height 38
